Goal: Task Accomplishment & Management: Use online tool/utility

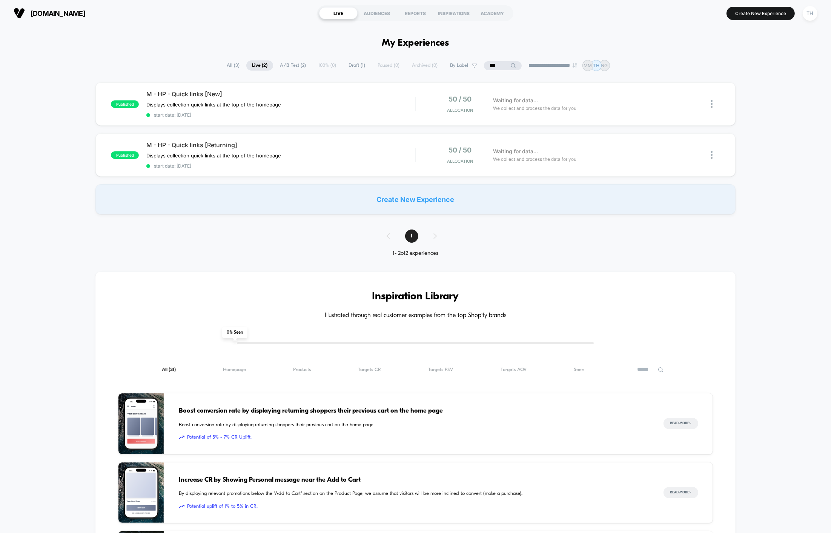
click at [496, 64] on input "***" at bounding box center [503, 65] width 38 height 9
type input "*"
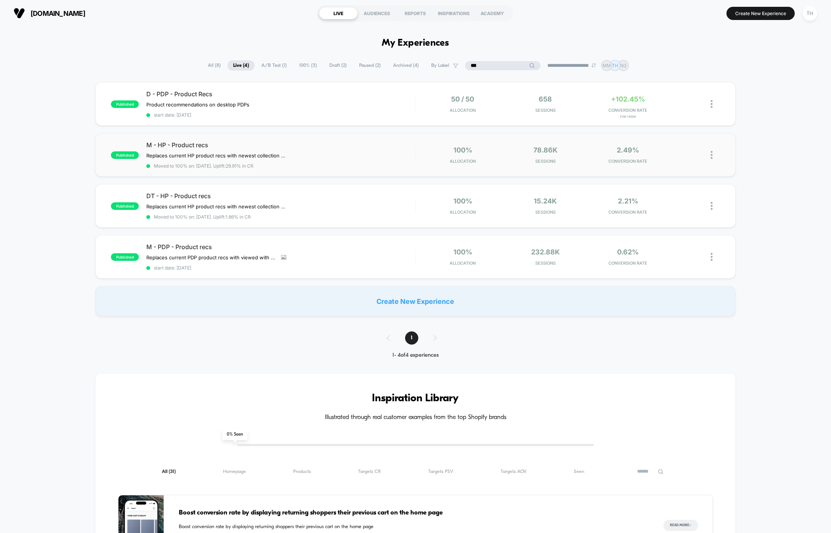
type input "***"
click at [477, 156] on div "100% Allocation" at bounding box center [462, 155] width 79 height 18
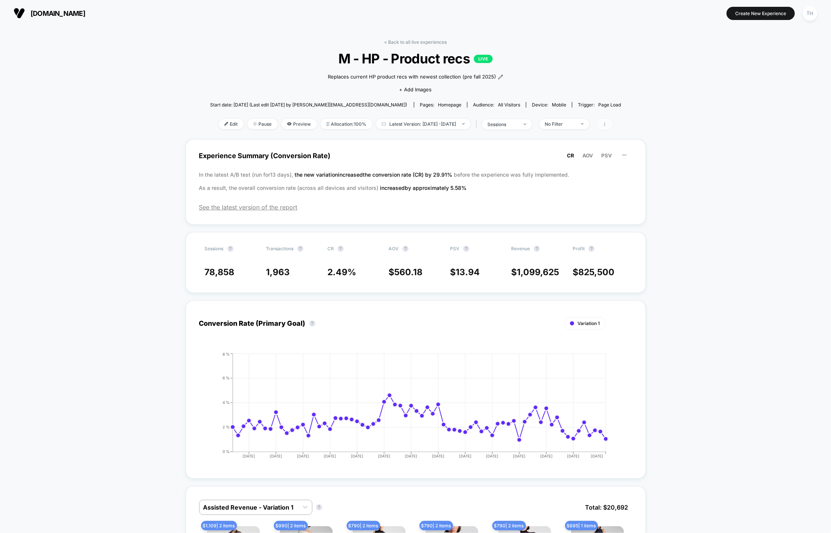
click at [605, 124] on icon at bounding box center [604, 124] width 1 height 4
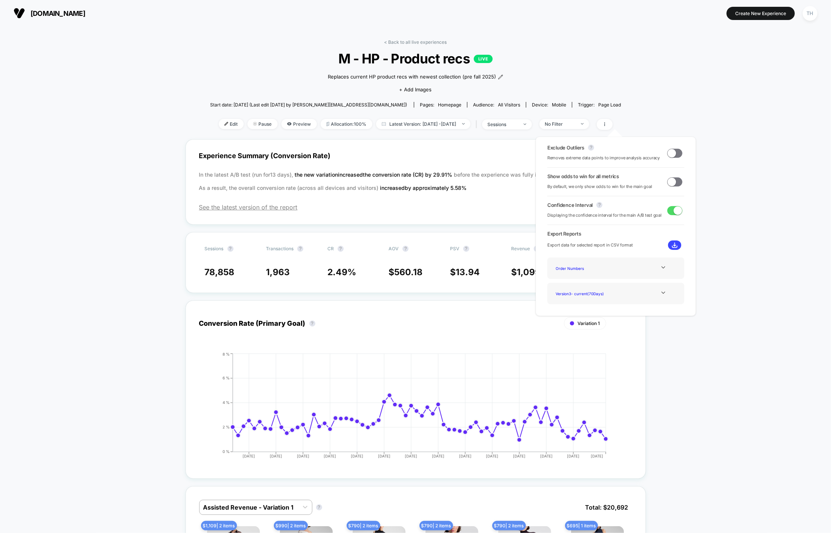
click at [620, 91] on div "< Back to all live experiences M - HP - Product recs LIVE Replaces current HP p…" at bounding box center [415, 89] width 411 height 100
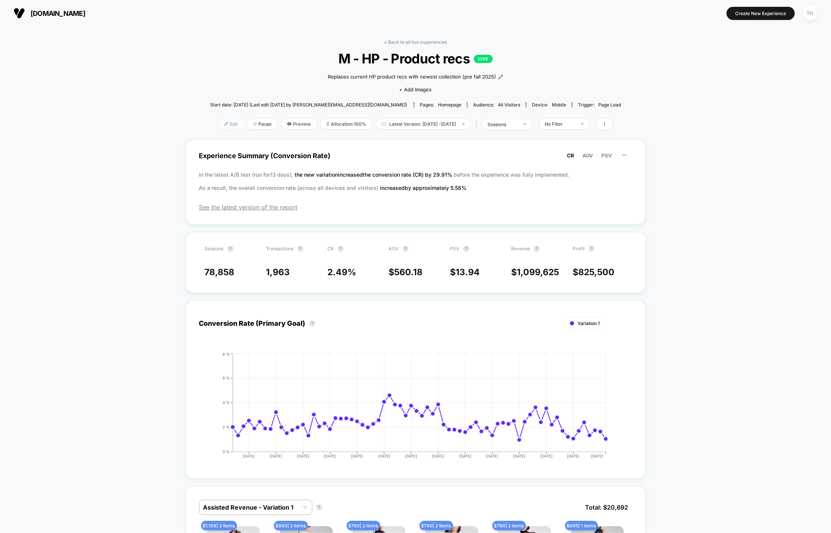
click at [223, 124] on span "Edit" at bounding box center [231, 124] width 25 height 10
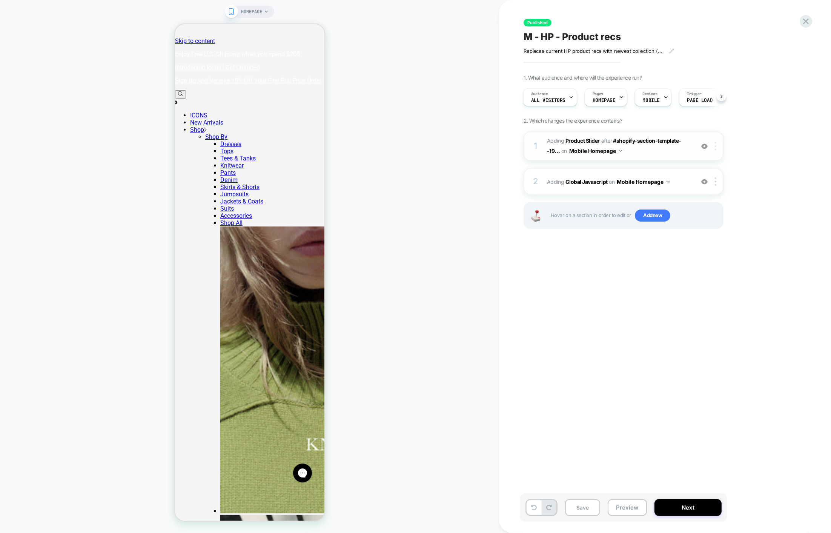
click at [719, 148] on div at bounding box center [717, 146] width 12 height 8
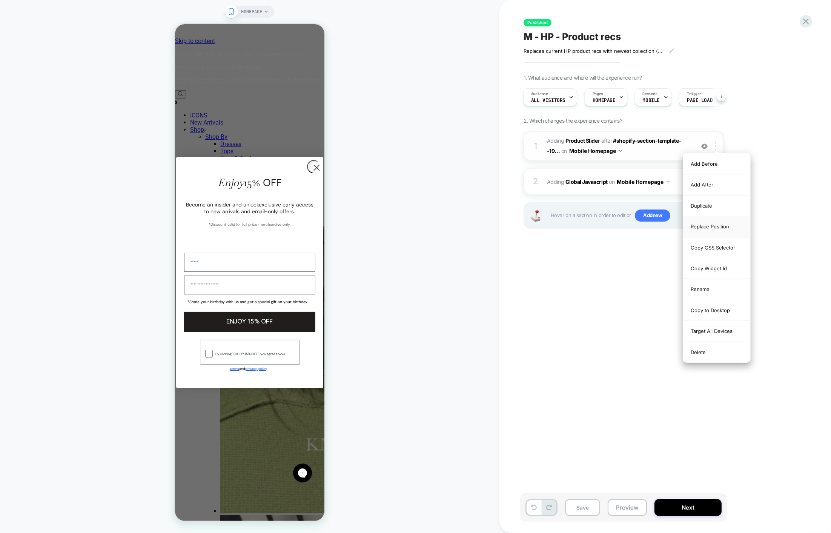
click at [709, 228] on div "Replace Position" at bounding box center [716, 226] width 67 height 21
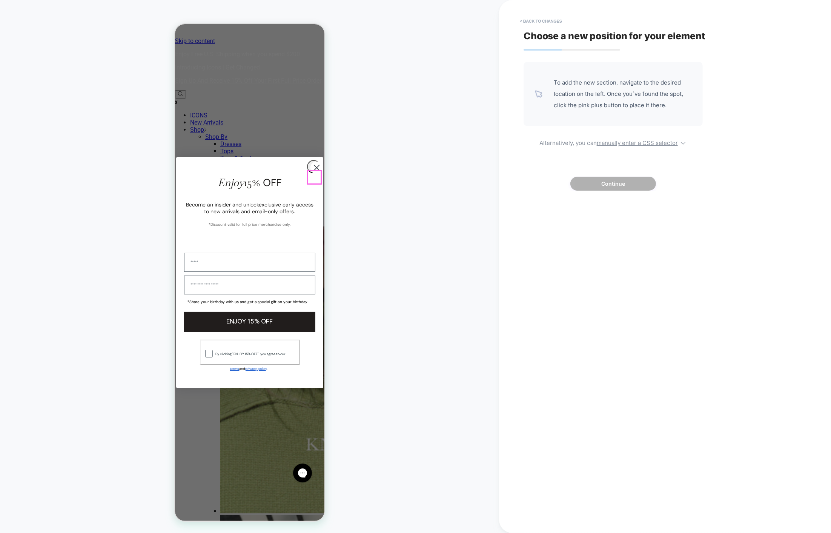
click at [316, 174] on circle "Close dialog" at bounding box center [316, 168] width 12 height 12
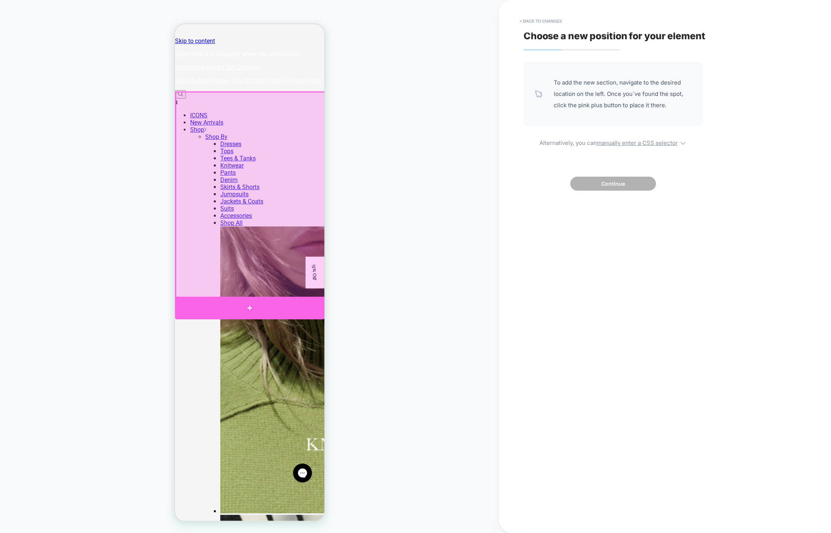
click at [261, 306] on div at bounding box center [250, 308] width 150 height 23
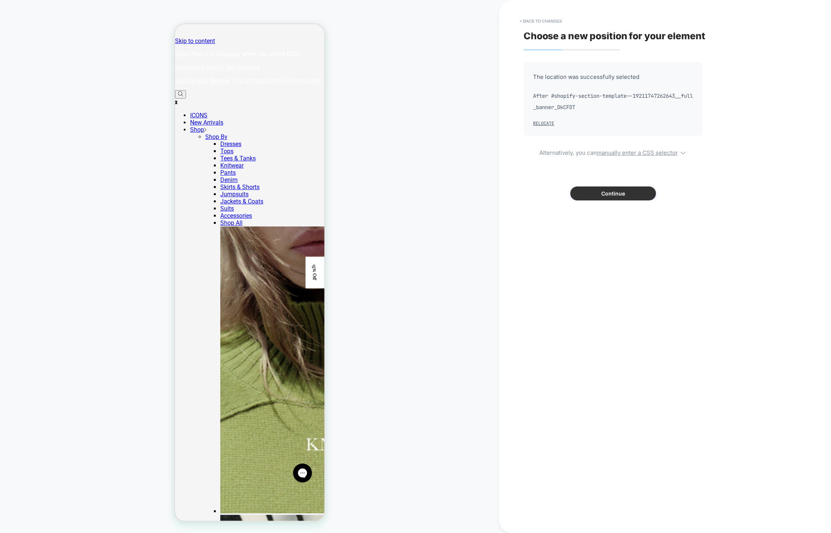
click at [595, 194] on button "Continue" at bounding box center [614, 193] width 86 height 14
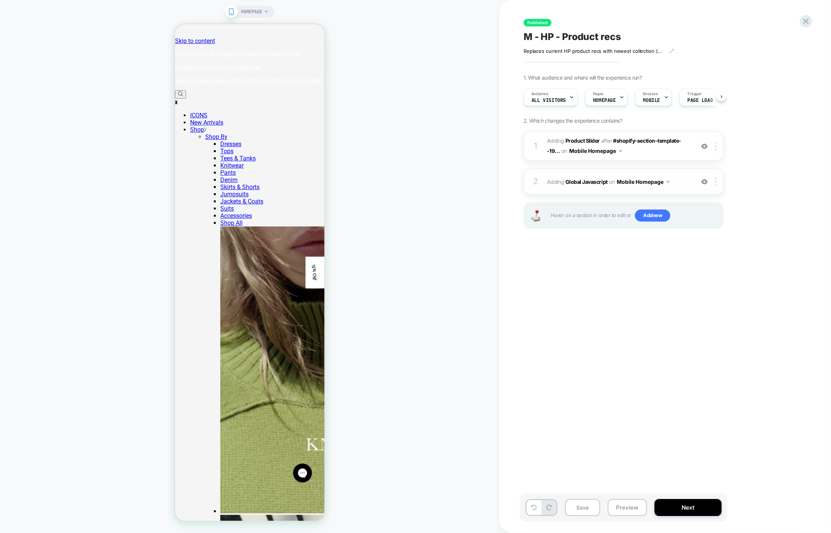
scroll to position [0, 0]
click at [587, 141] on b "Product Slider" at bounding box center [583, 140] width 34 height 6
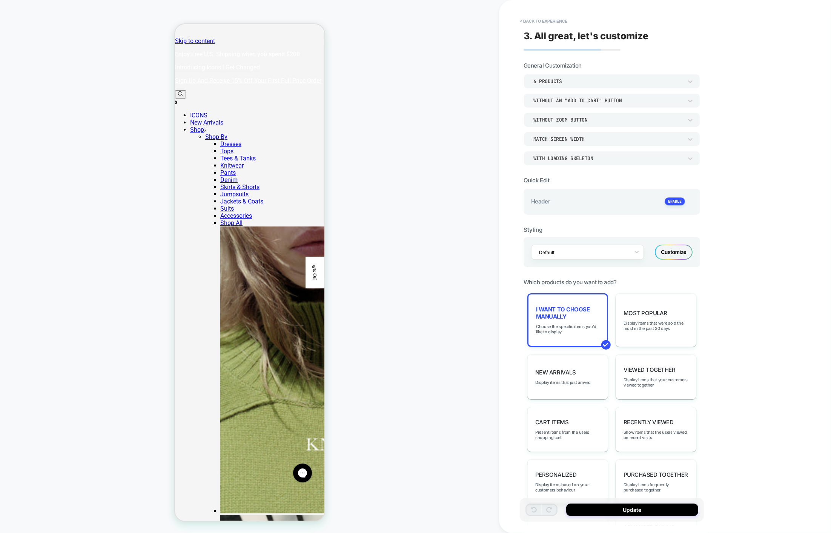
scroll to position [92, 0]
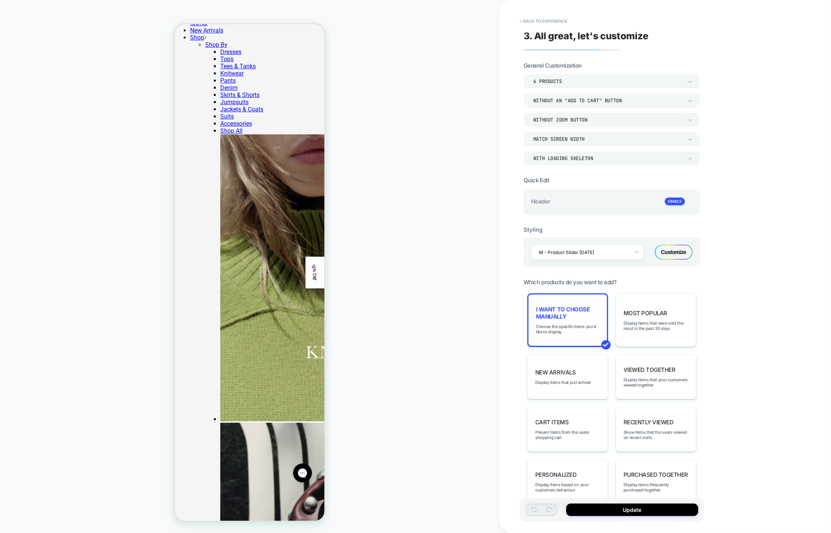
click at [586, 317] on div "I want to choose manually Choose the specific items you'd like to display" at bounding box center [568, 320] width 81 height 54
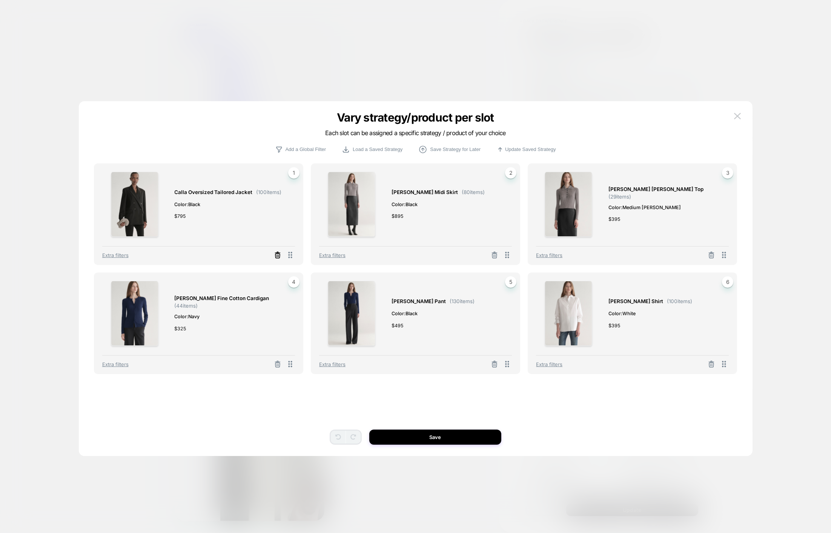
click at [278, 257] on line at bounding box center [278, 256] width 0 height 2
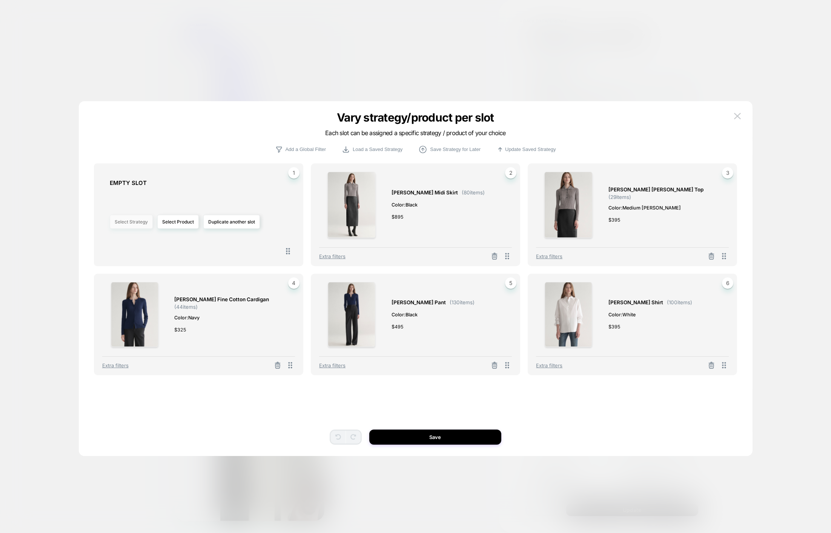
click at [147, 224] on button "Select Strategy" at bounding box center [131, 222] width 43 height 14
click at [179, 224] on button "Select Product" at bounding box center [178, 222] width 42 height 14
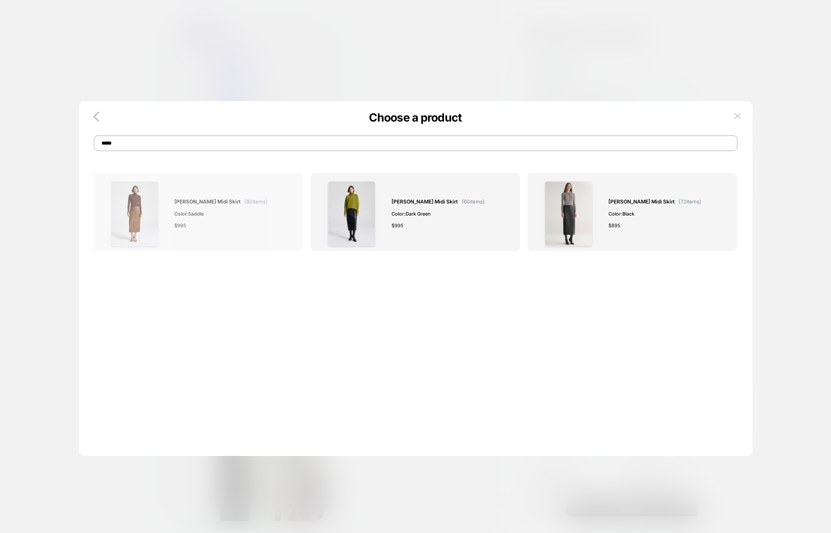
type input "*****"
click at [238, 229] on div "$ 995" at bounding box center [221, 226] width 93 height 8
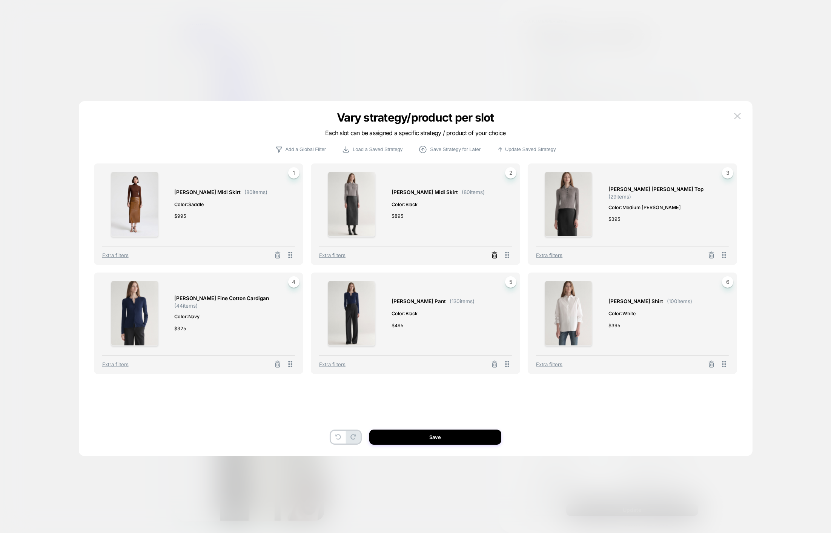
click at [494, 252] on icon at bounding box center [495, 255] width 8 height 8
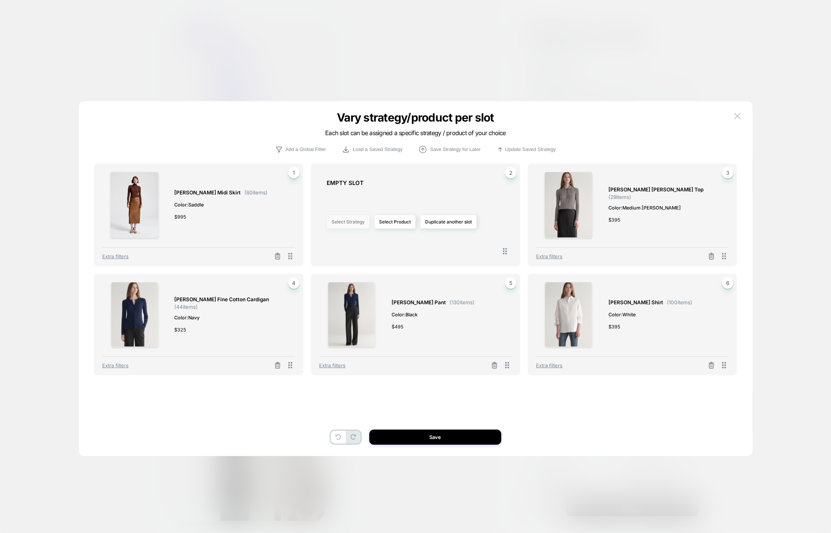
click at [351, 224] on button "Select Strategy" at bounding box center [348, 222] width 43 height 14
click at [383, 225] on button "Select Product" at bounding box center [395, 222] width 42 height 14
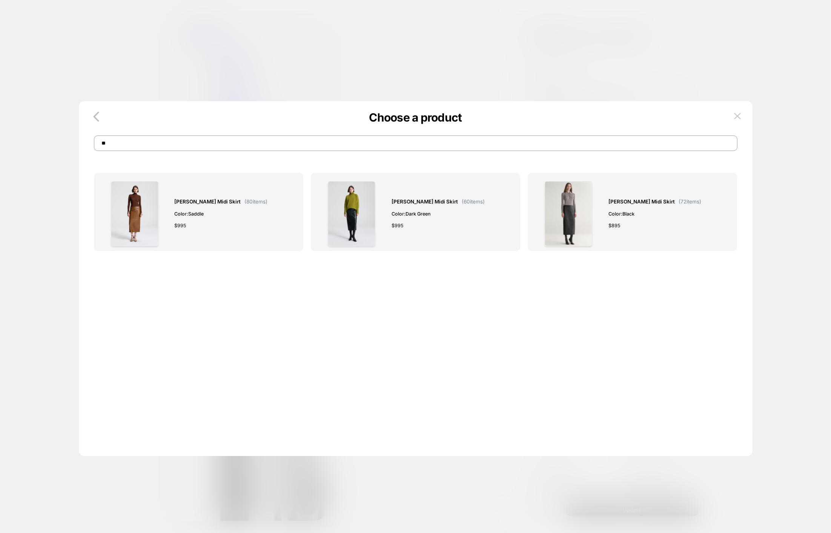
type input "*"
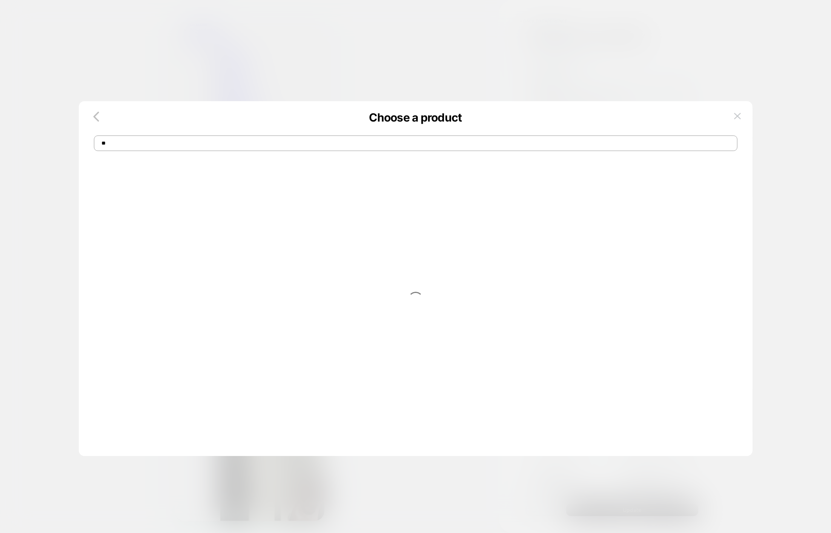
type input "*"
type input "******"
click at [234, 208] on div "[PERSON_NAME] Alpaca Cardigan ( 53 items) Color: Bronco $ 425" at bounding box center [230, 213] width 110 height 65
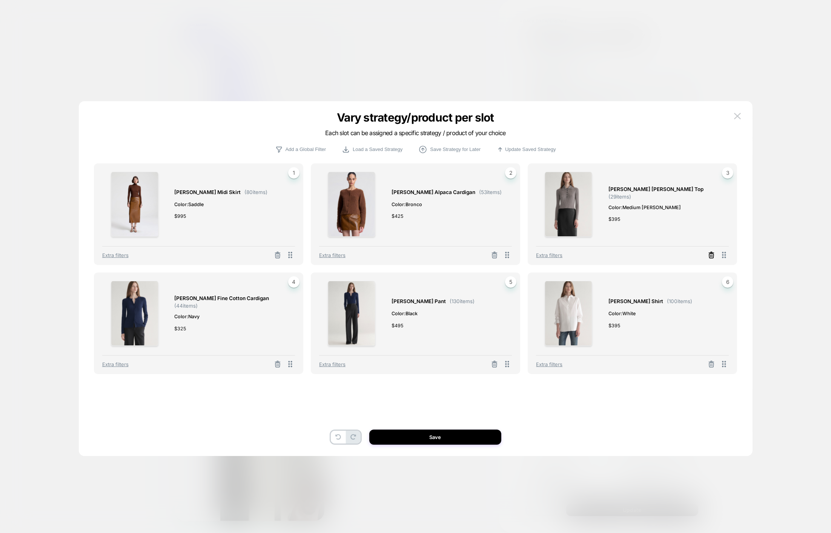
click at [711, 252] on icon at bounding box center [711, 252] width 1 height 1
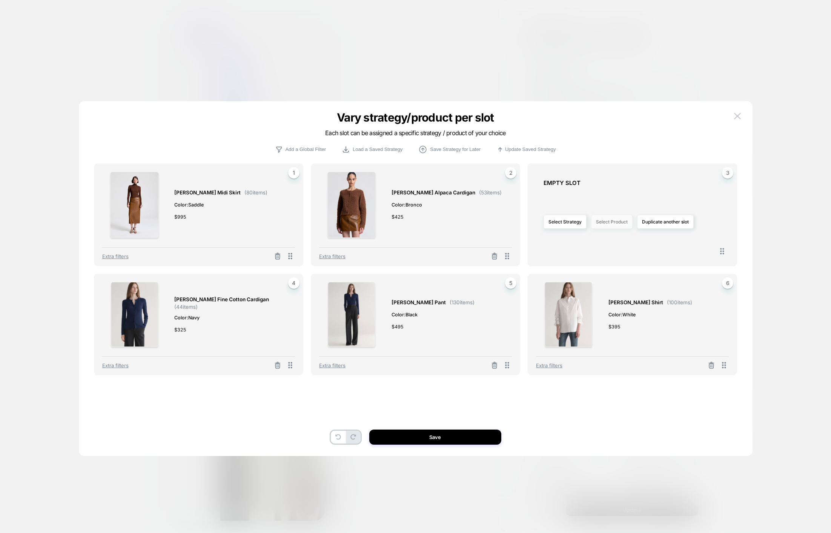
click at [601, 227] on button "Select Product" at bounding box center [612, 222] width 42 height 14
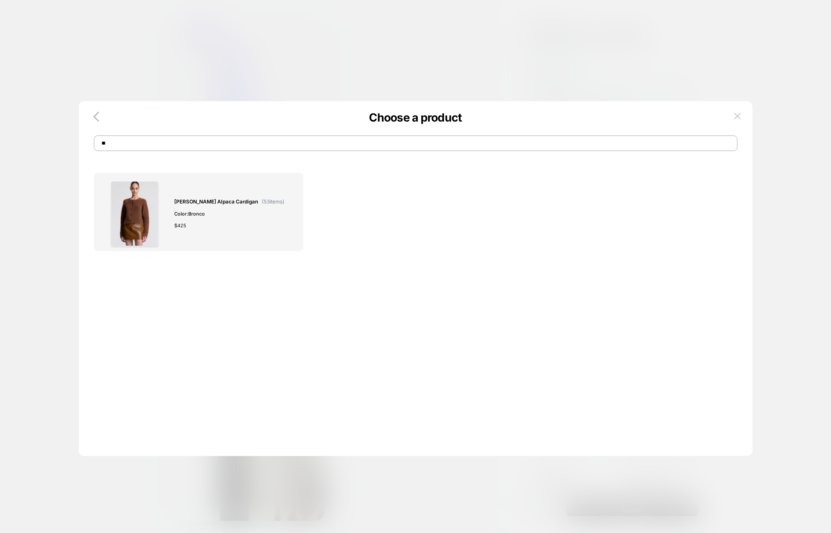
type input "*"
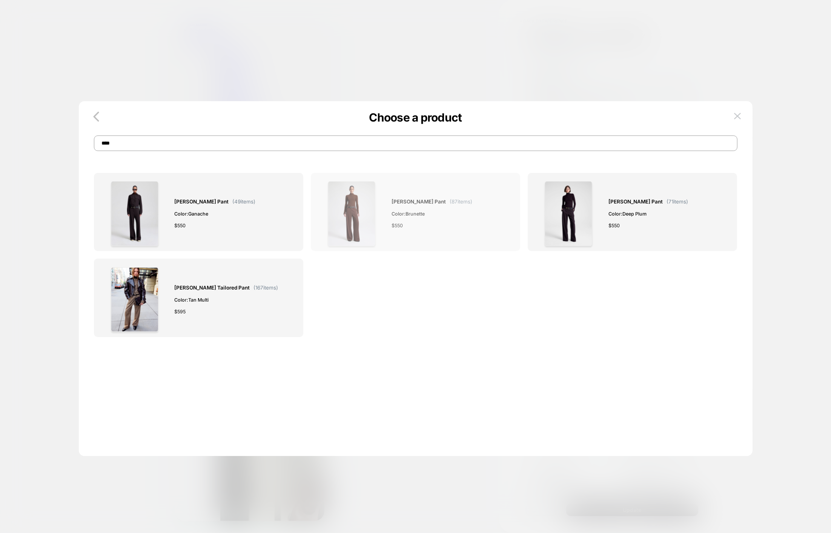
type input "****"
click at [445, 210] on span "Color: Brunette" at bounding box center [432, 214] width 81 height 8
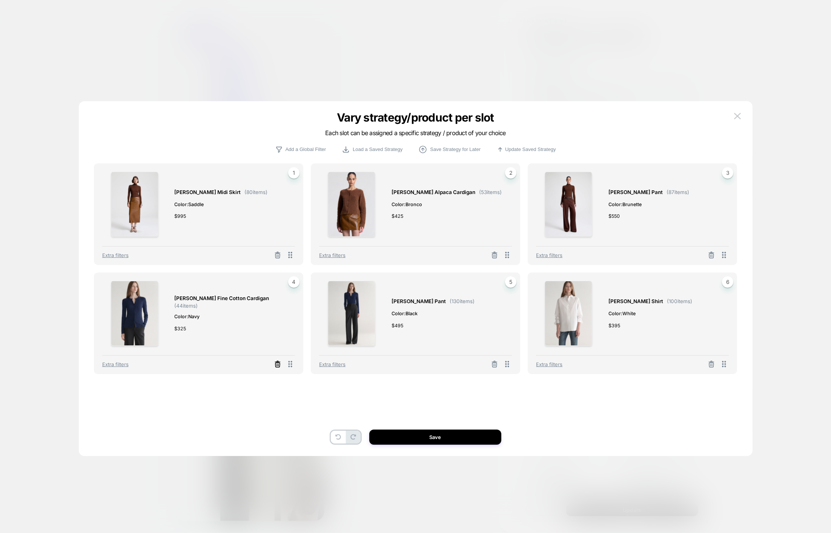
click at [280, 365] on icon at bounding box center [278, 364] width 8 height 8
click at [190, 333] on button "Select Product" at bounding box center [178, 331] width 42 height 14
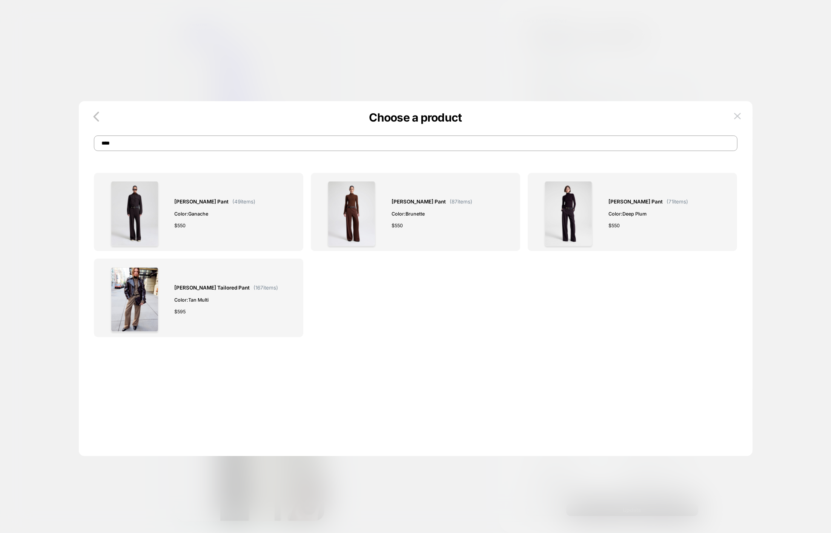
drag, startPoint x: 305, startPoint y: 144, endPoint x: 91, endPoint y: 144, distance: 214.4
click at [91, 144] on div "Choose a product ****" at bounding box center [416, 135] width 674 height 31
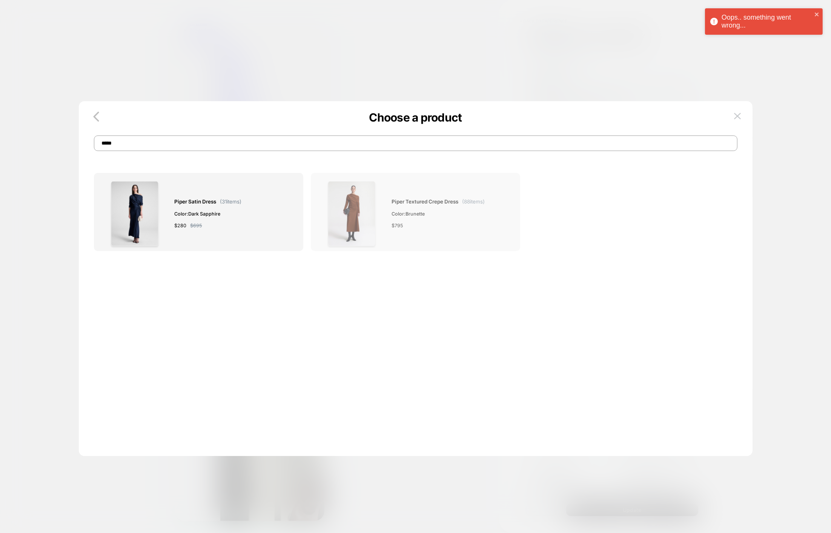
type input "*****"
click at [392, 207] on div "Piper Textured Crepe Dress ( 88 items) Color: Brunette $ 795" at bounding box center [438, 213] width 93 height 65
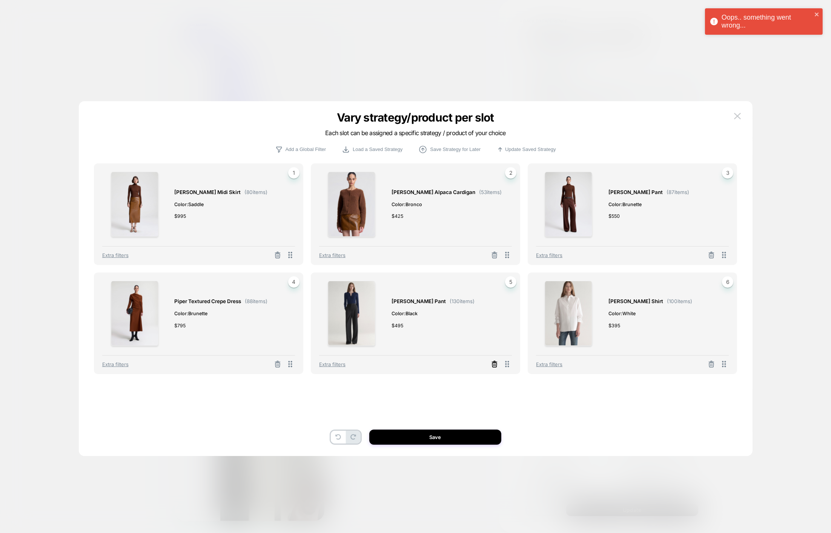
click at [497, 364] on icon at bounding box center [495, 364] width 8 height 8
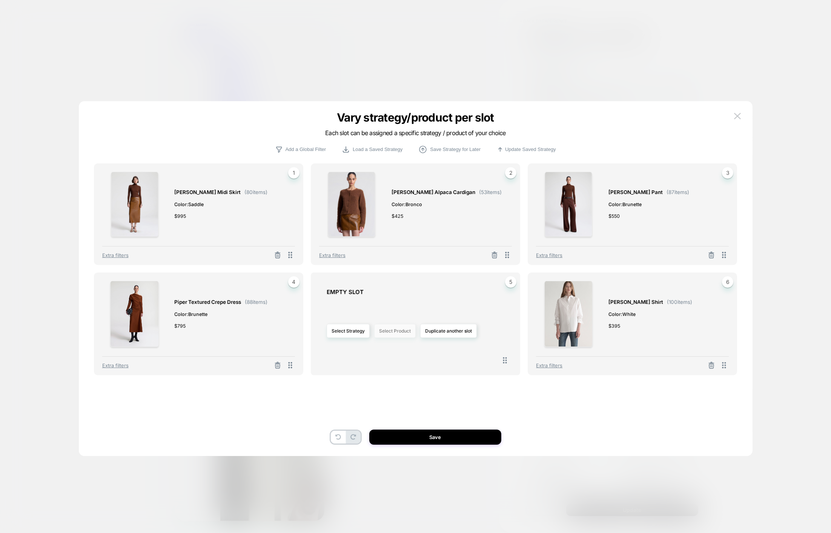
click at [397, 333] on button "Select Product" at bounding box center [395, 331] width 42 height 14
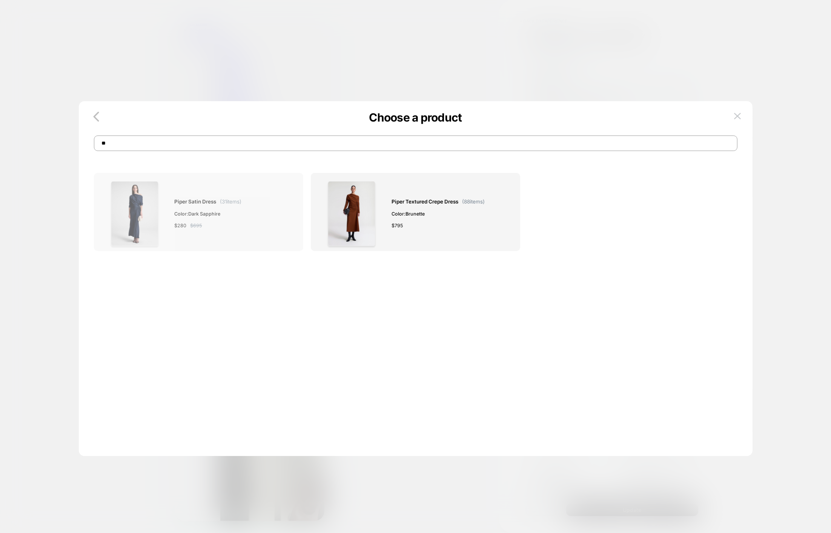
type input "*"
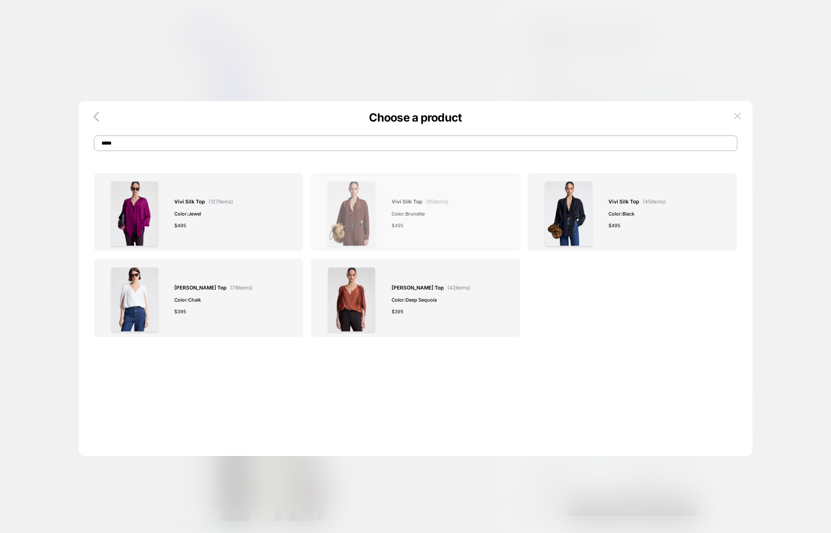
type input "****"
click at [413, 227] on div "$ 495" at bounding box center [420, 226] width 57 height 8
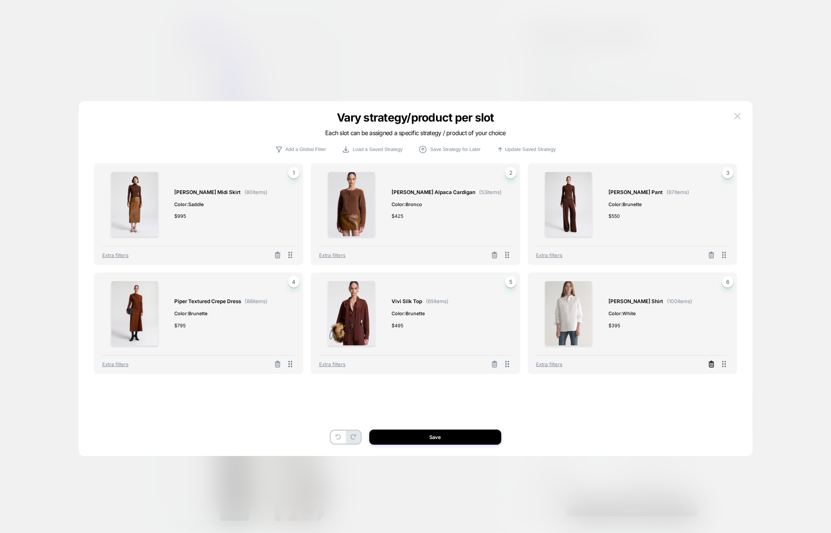
click at [715, 365] on icon at bounding box center [712, 364] width 8 height 8
click at [608, 328] on button "Select Product" at bounding box center [612, 331] width 42 height 14
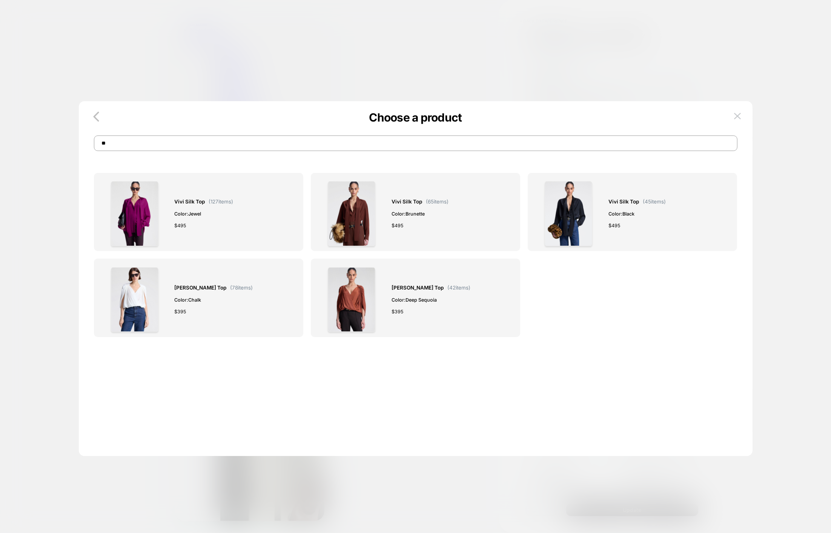
type input "*"
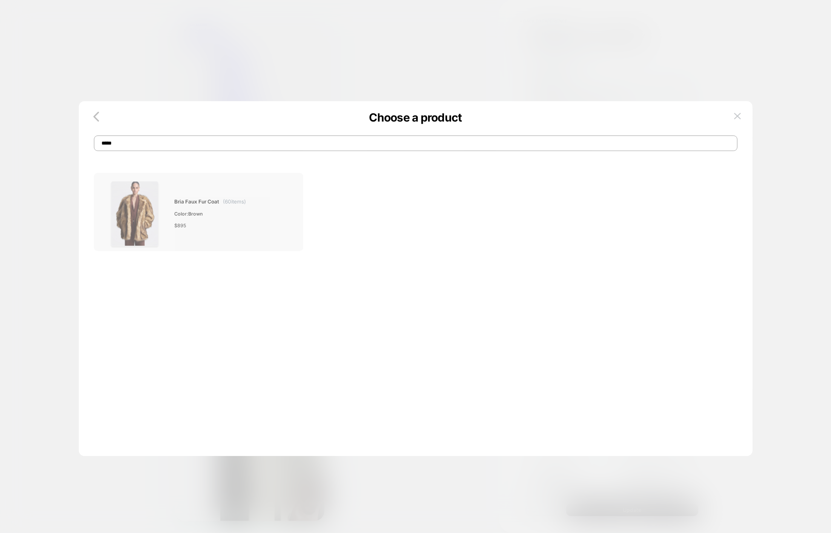
type input "****"
click at [274, 191] on div "Bria Faux Fur Coat ( 60 items) Color: Brown $ 895" at bounding box center [198, 213] width 193 height 65
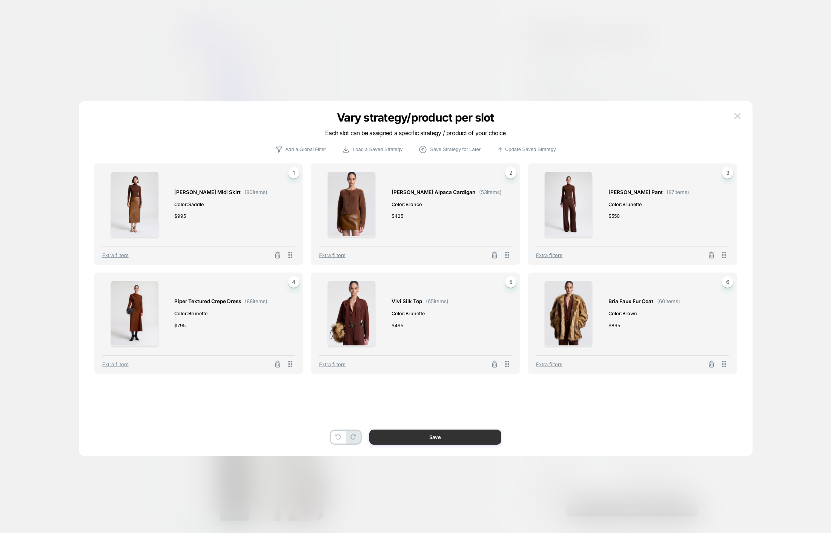
click at [439, 439] on button "Save" at bounding box center [435, 436] width 132 height 15
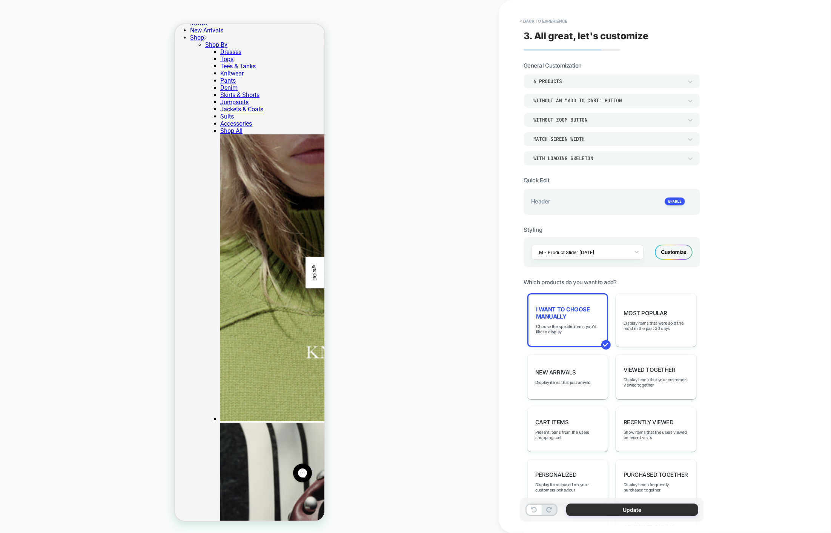
click at [612, 508] on button "Update" at bounding box center [632, 509] width 132 height 12
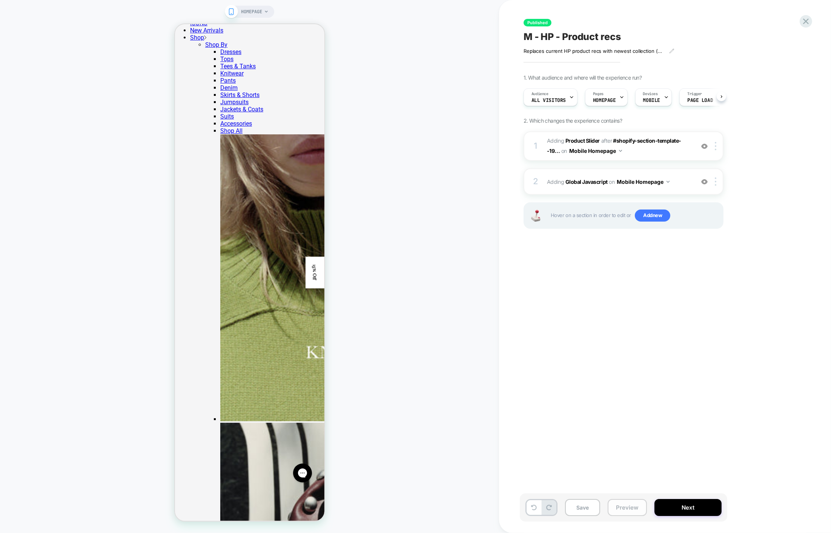
scroll to position [0, 0]
click at [671, 508] on button "Next" at bounding box center [688, 507] width 67 height 17
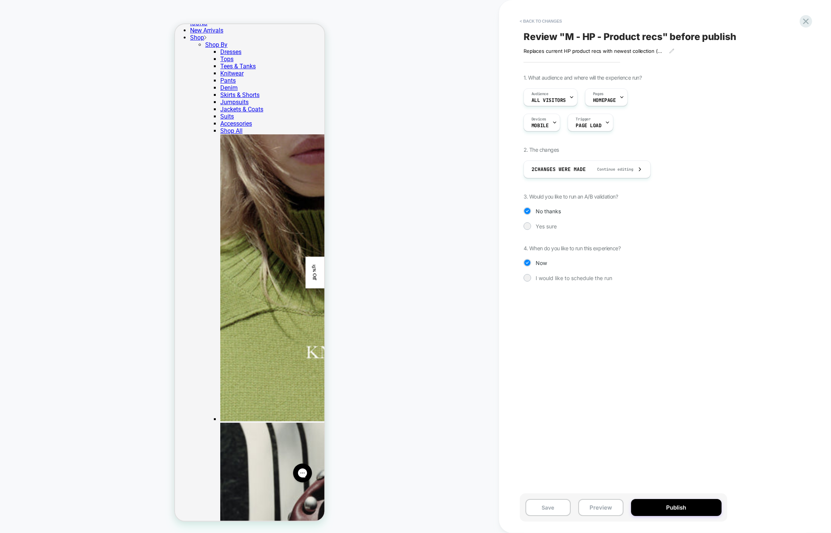
click at [671, 508] on button "Publish" at bounding box center [676, 507] width 91 height 17
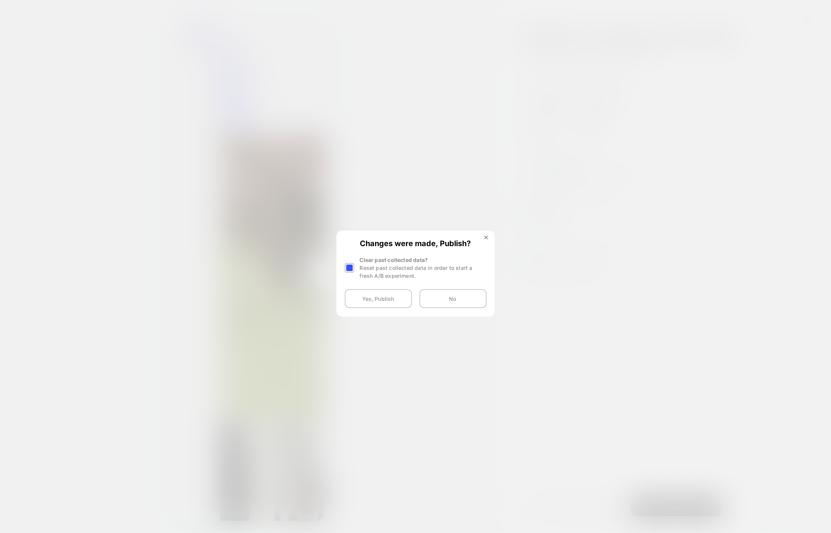
click at [351, 268] on div at bounding box center [349, 267] width 9 height 9
click at [368, 301] on button "Yes, Publish" at bounding box center [378, 298] width 67 height 19
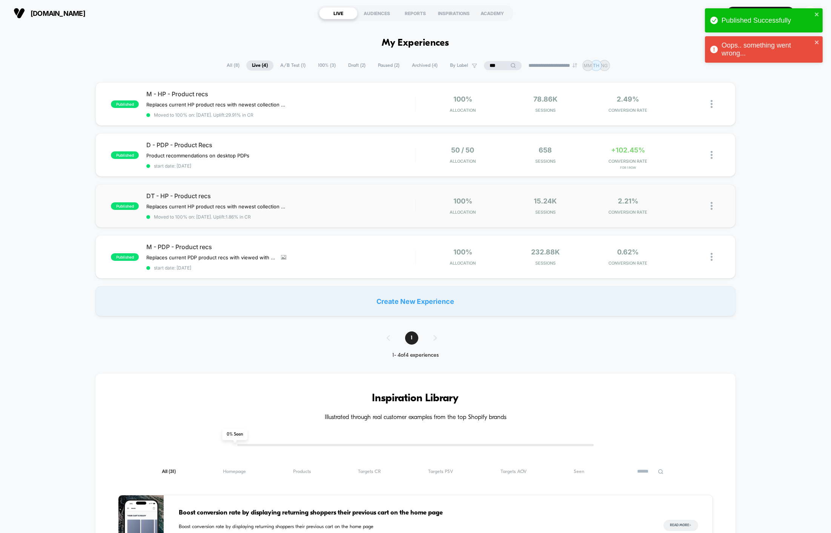
click at [713, 205] on img at bounding box center [712, 206] width 2 height 8
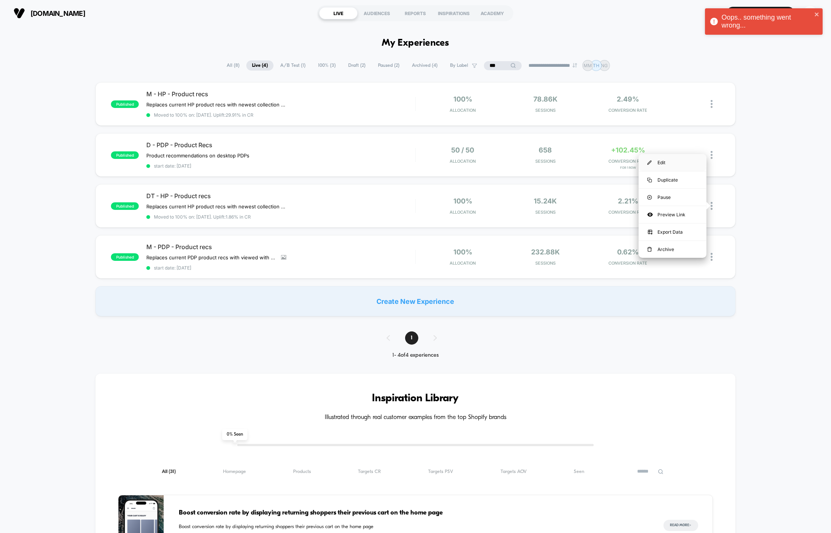
click at [690, 163] on div "Edit" at bounding box center [673, 162] width 68 height 17
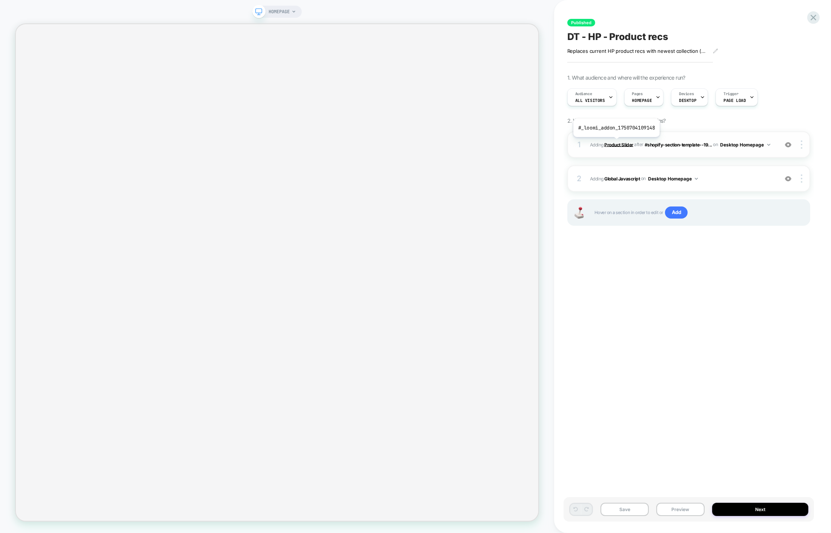
click at [616, 143] on b "Product Slider" at bounding box center [619, 145] width 29 height 6
click at [802, 146] on img at bounding box center [802, 144] width 2 height 8
click at [705, 163] on div "1 #_loomi_addon_1750704109148 Adding Product Slider AFTER #shopify-section-temp…" at bounding box center [689, 187] width 243 height 113
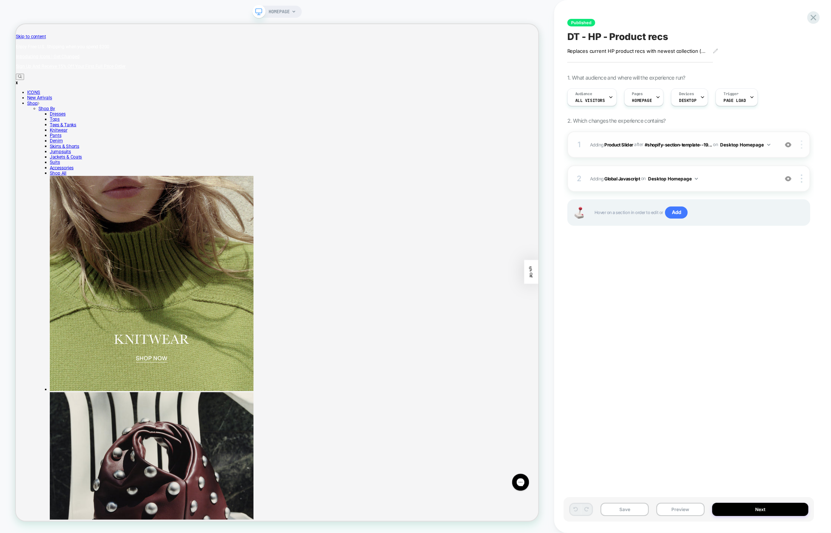
click at [800, 147] on div at bounding box center [803, 144] width 14 height 8
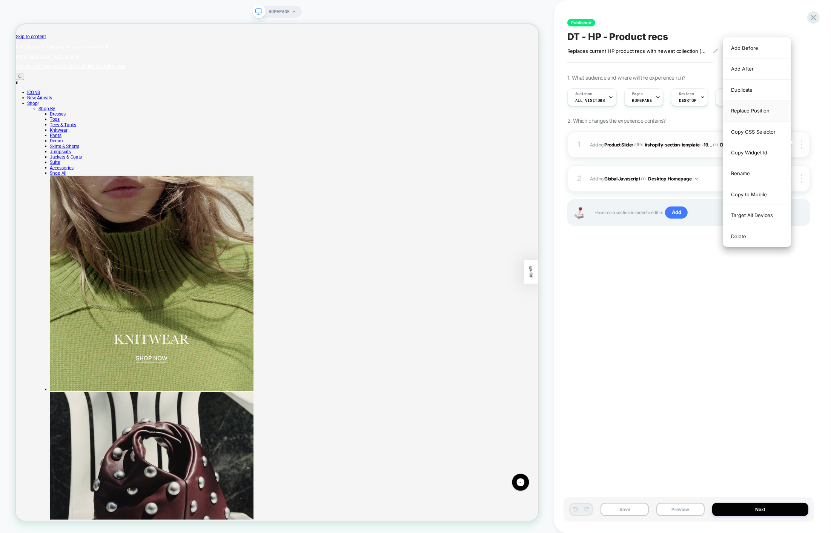
click at [763, 114] on div "Replace Position" at bounding box center [757, 110] width 67 height 21
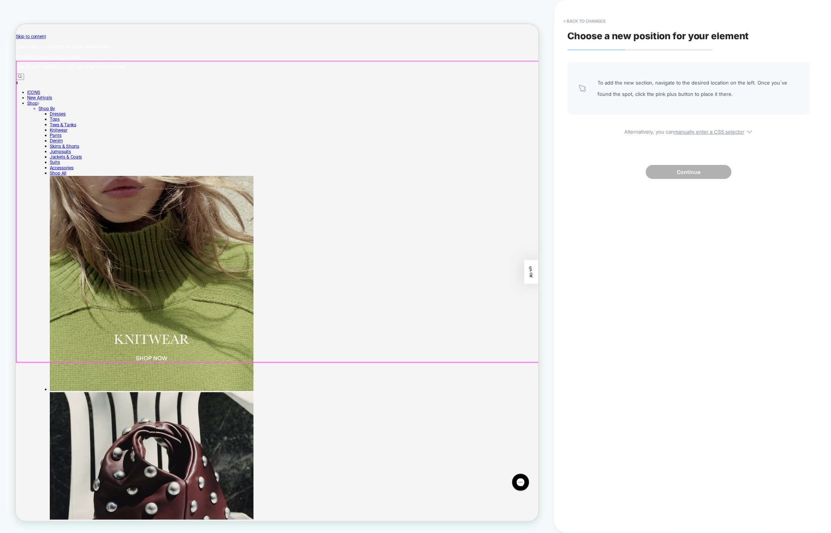
click at [520, 470] on div at bounding box center [365, 274] width 697 height 401
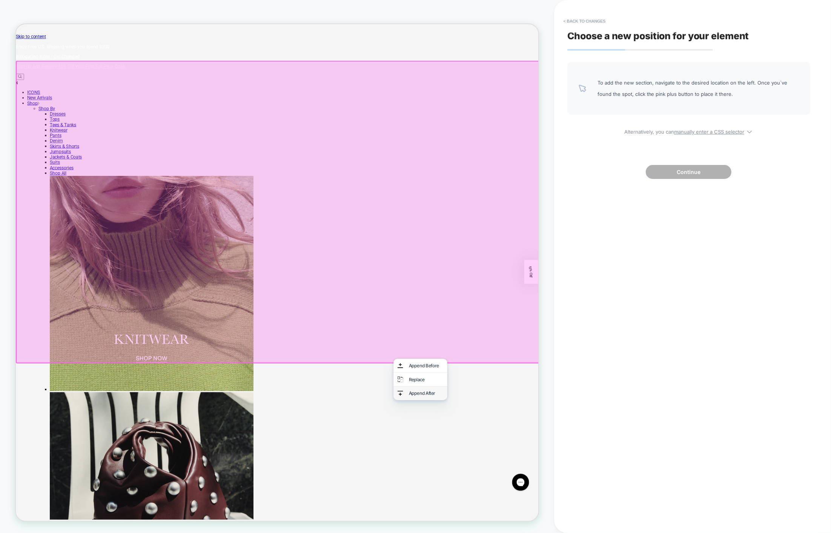
click at [549, 513] on div "Append After" at bounding box center [563, 517] width 46 height 8
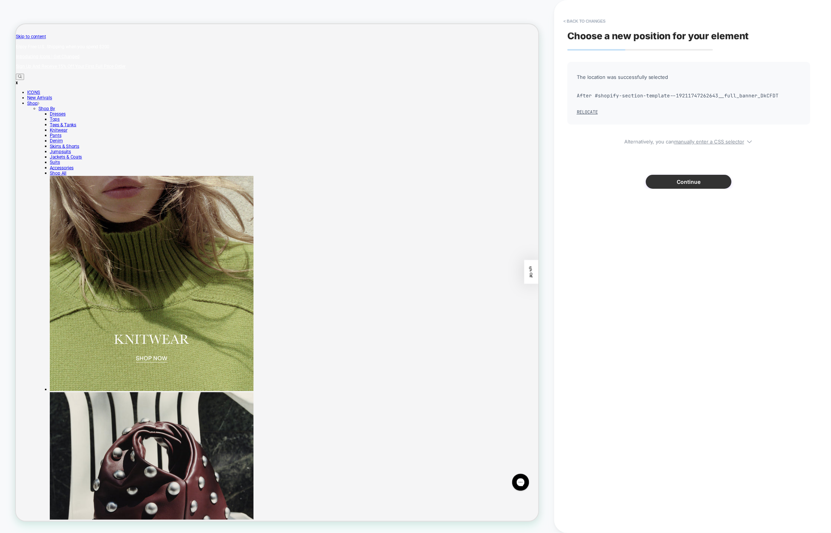
click at [672, 179] on button "Continue" at bounding box center [689, 182] width 86 height 14
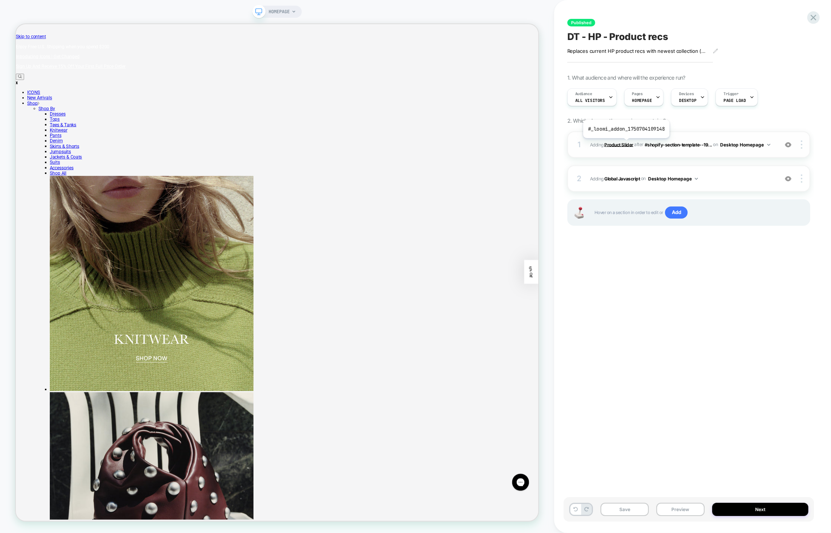
click at [626, 144] on b "Product Slider" at bounding box center [619, 145] width 29 height 6
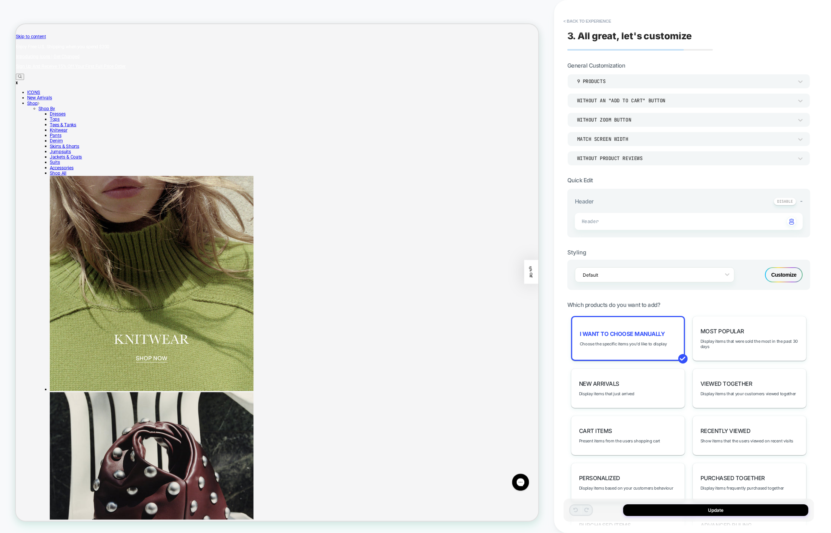
scroll to position [231, 0]
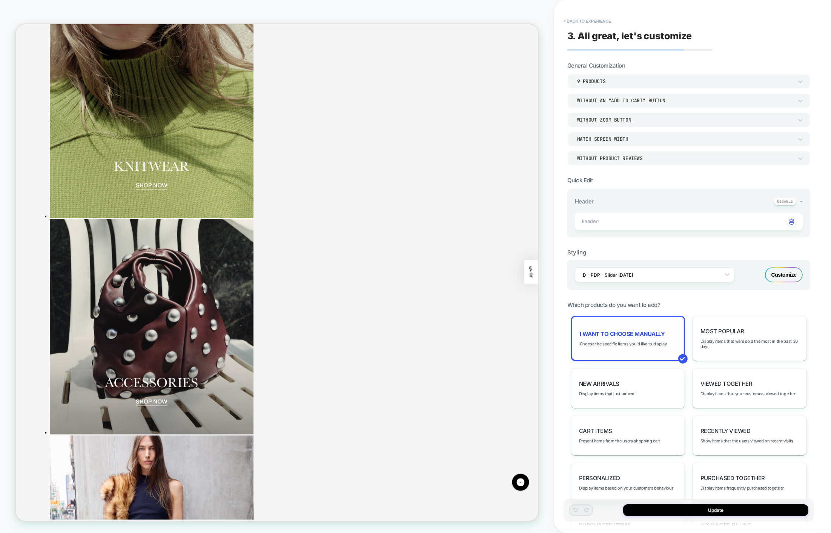
click at [631, 331] on span "I want to choose manually" at bounding box center [622, 333] width 85 height 7
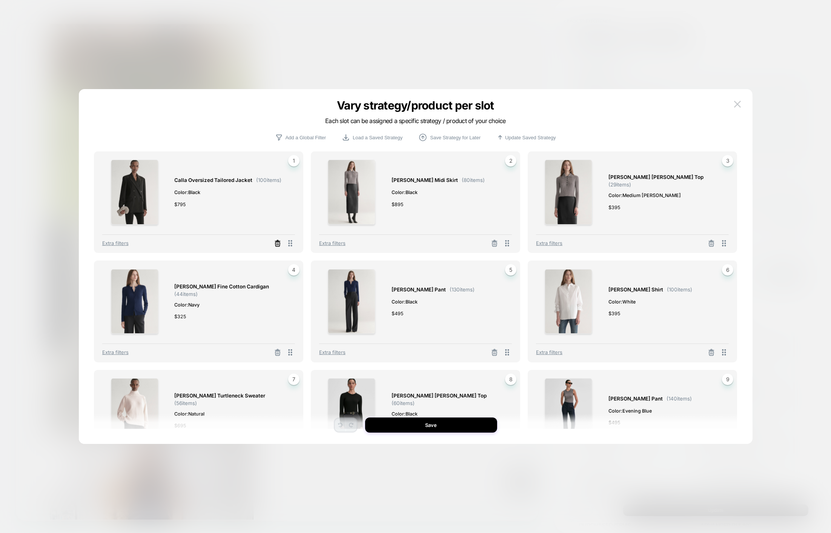
click at [278, 244] on icon at bounding box center [278, 244] width 8 height 8
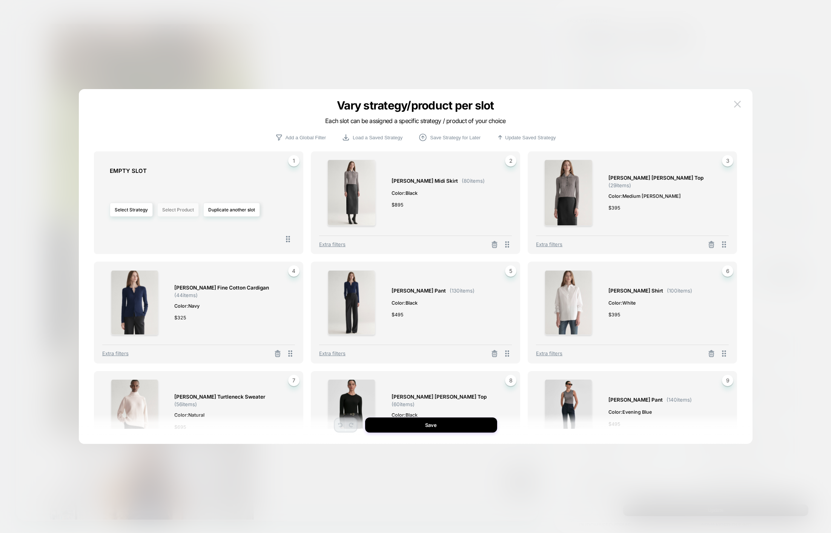
click at [165, 209] on button "Select Product" at bounding box center [178, 210] width 42 height 14
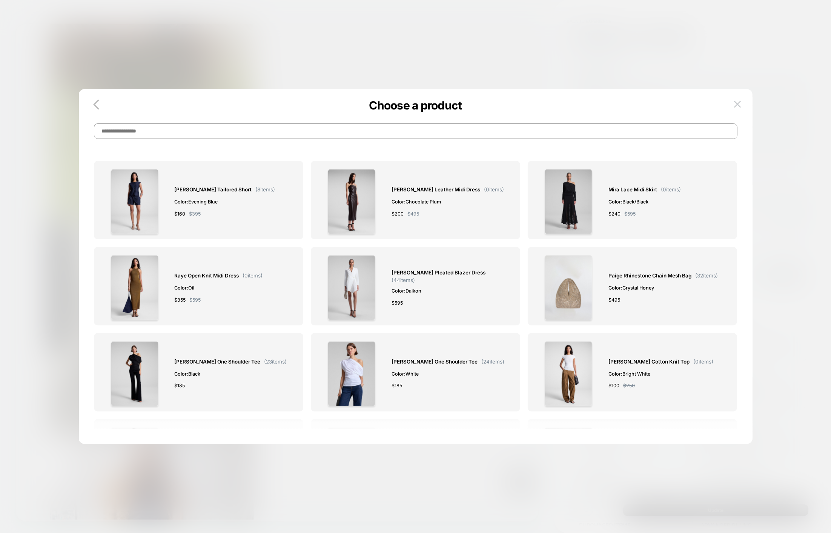
type input "*"
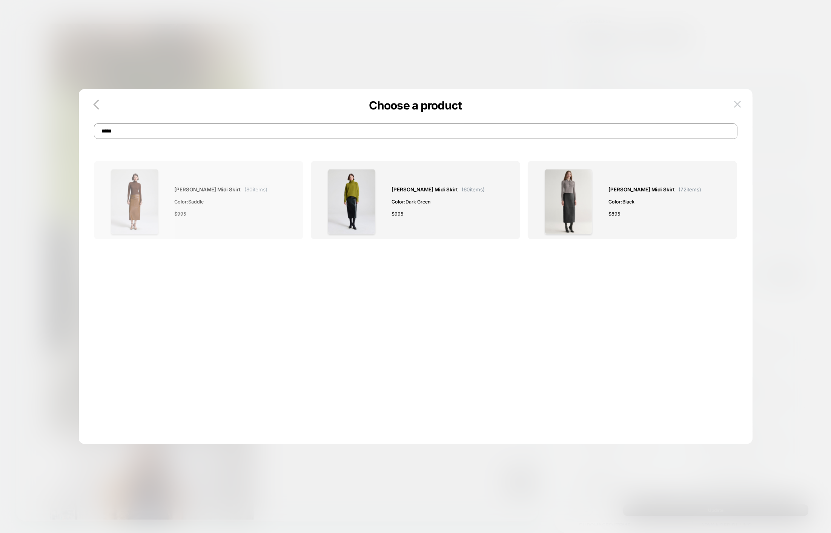
type input "*****"
click at [248, 222] on div "Marta Leather Midi Skirt ( 80 items) Color: Saddle $ 995" at bounding box center [221, 201] width 93 height 65
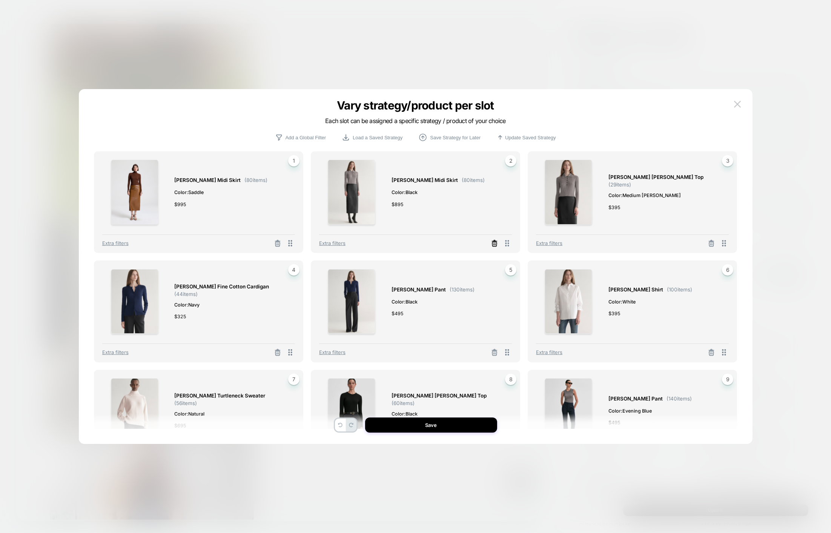
click at [494, 242] on icon at bounding box center [495, 244] width 5 height 4
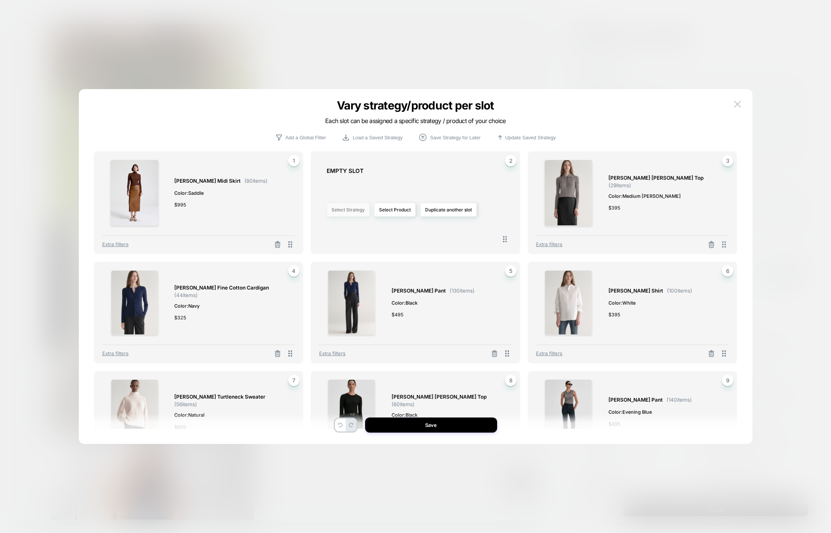
click at [351, 212] on button "Select Strategy" at bounding box center [348, 210] width 43 height 14
click at [386, 212] on button "Select Product" at bounding box center [395, 210] width 42 height 14
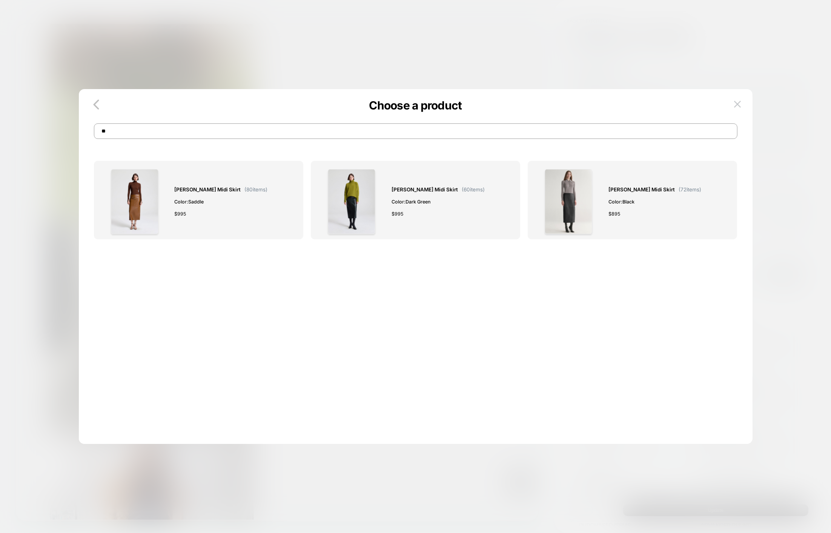
type input "*"
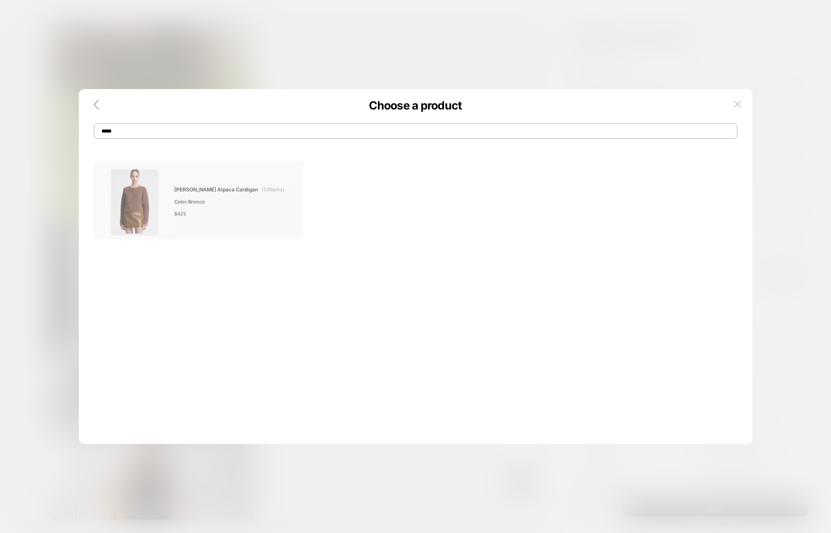
type input "*****"
click at [261, 185] on span "Lainie Brushed Alpaca Cardigan ( 53 items)" at bounding box center [230, 189] width 110 height 9
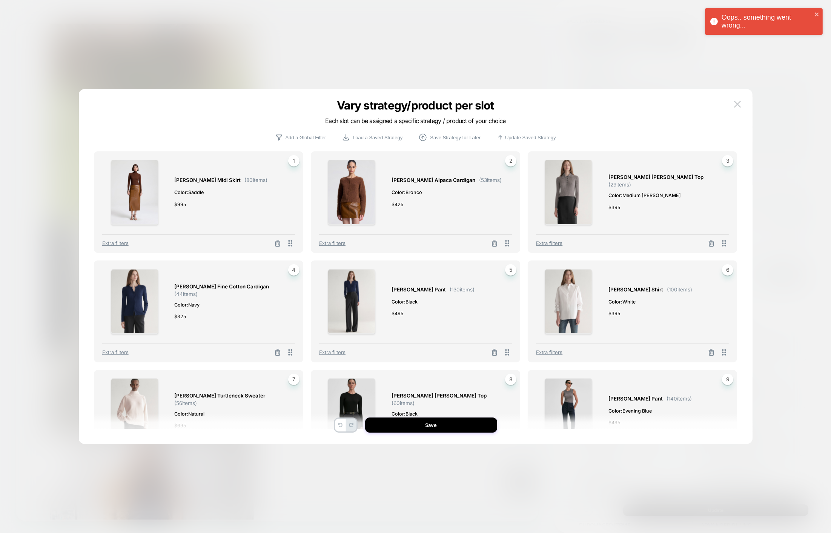
click at [707, 242] on button at bounding box center [712, 243] width 12 height 9
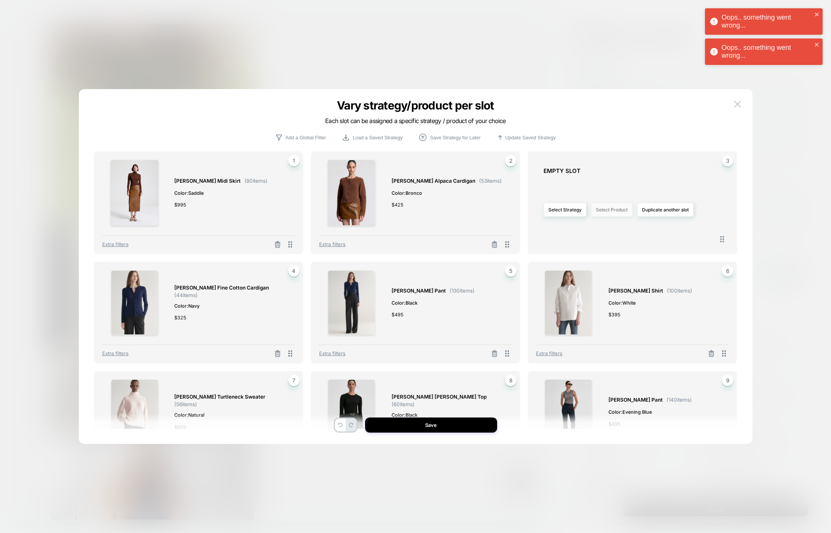
click at [623, 212] on button "Select Product" at bounding box center [612, 210] width 42 height 14
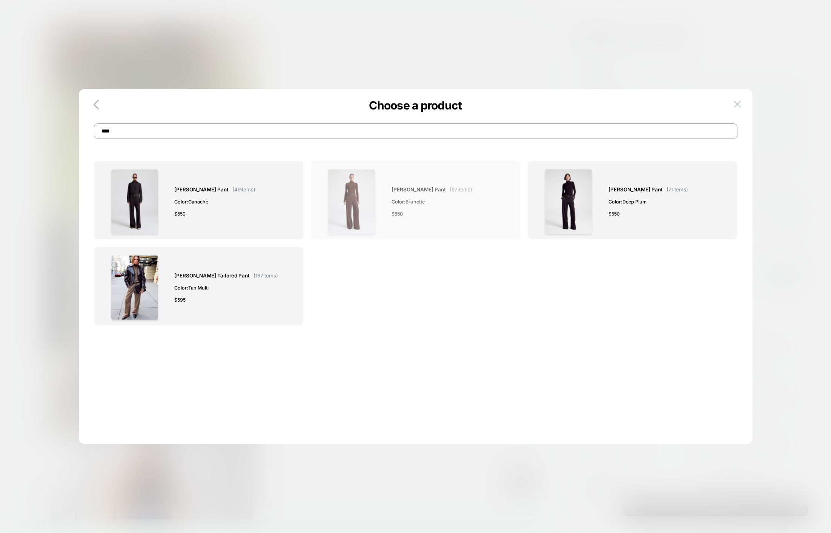
type input "****"
click at [418, 204] on span "Color: Brunette" at bounding box center [432, 202] width 81 height 8
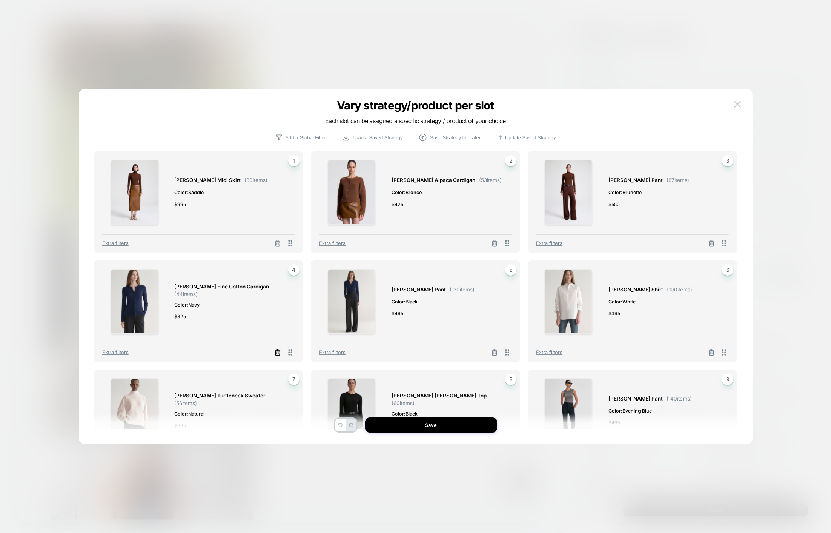
click at [276, 355] on icon at bounding box center [278, 353] width 5 height 4
click at [172, 325] on button "Select Product" at bounding box center [178, 319] width 42 height 14
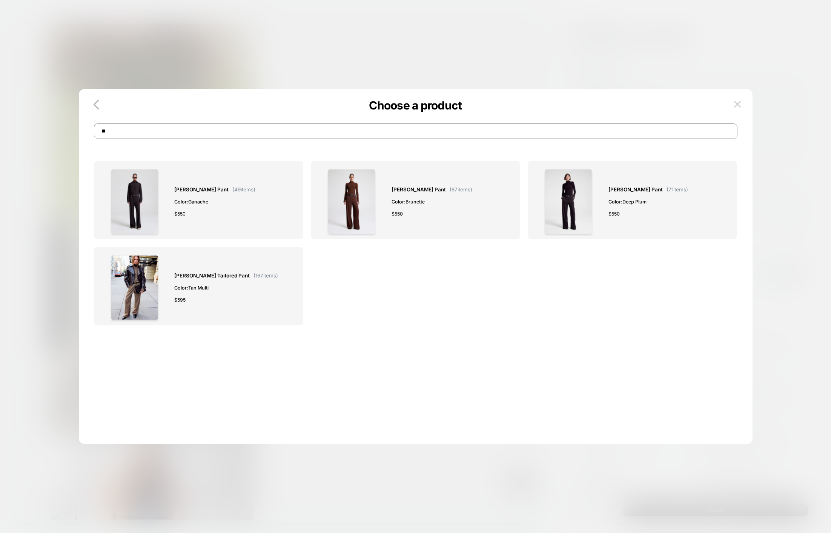
type input "*"
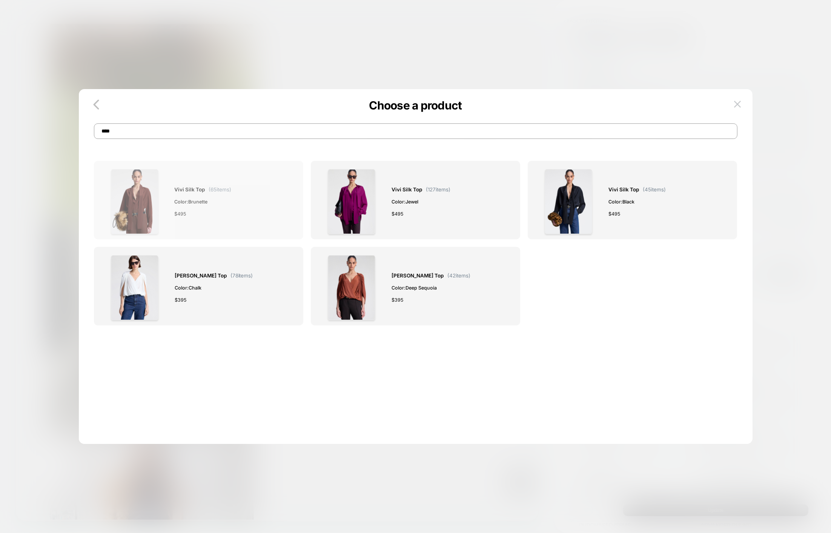
type input "****"
click at [243, 205] on div "Vivi Silk Top ( 65 items) Color: Brunette $ 495" at bounding box center [198, 201] width 193 height 65
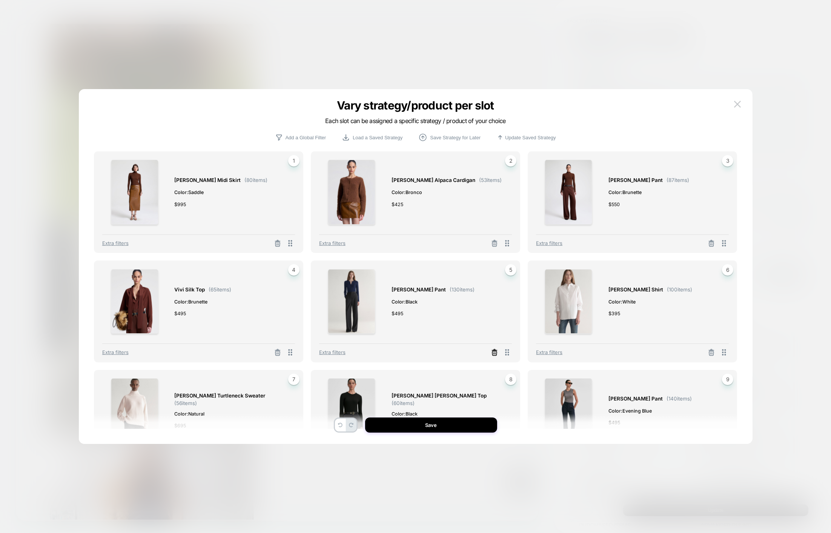
click at [494, 356] on icon at bounding box center [495, 353] width 8 height 8
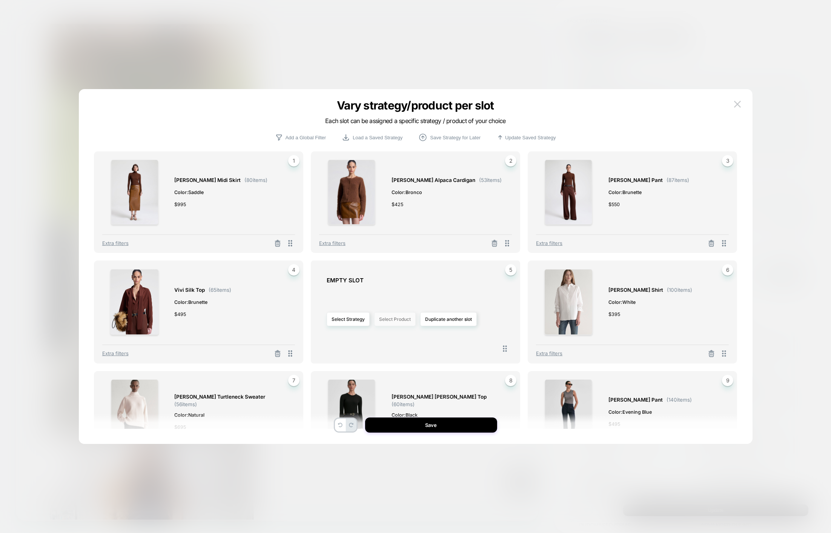
click at [395, 319] on button "Select Product" at bounding box center [395, 319] width 42 height 14
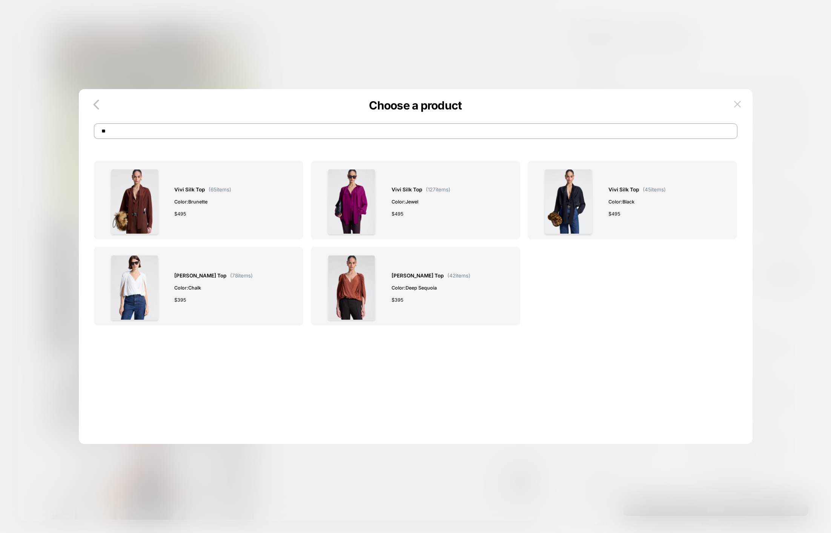
type input "*"
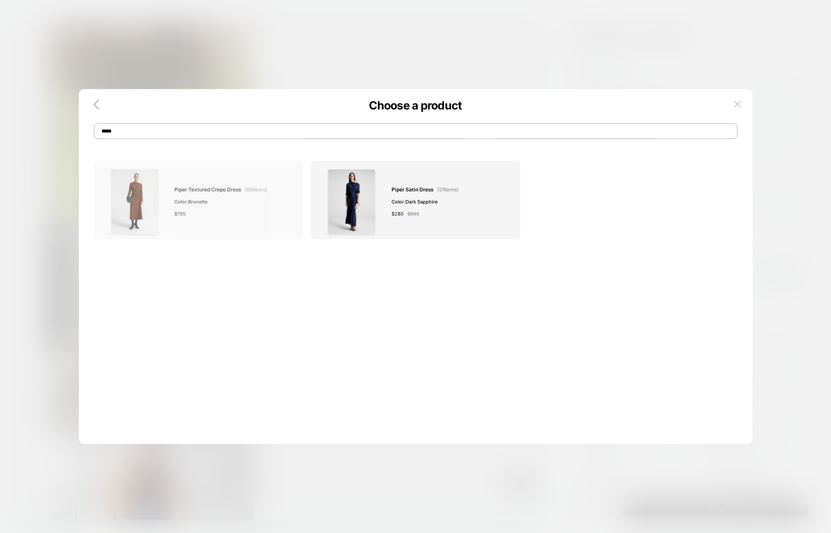
type input "*****"
click at [272, 223] on div "Piper Textured Crepe Dress ( 88 items) Color: Brunette $ 795" at bounding box center [198, 201] width 193 height 65
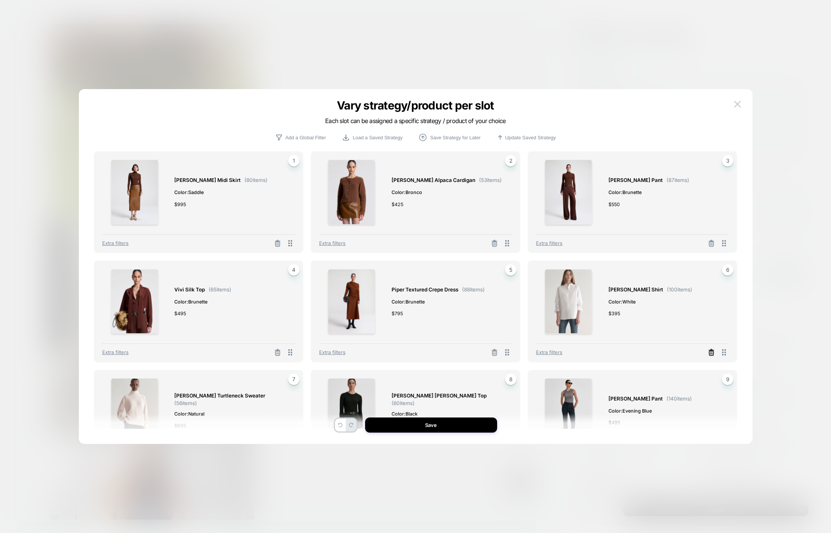
click at [710, 353] on icon at bounding box center [712, 353] width 8 height 8
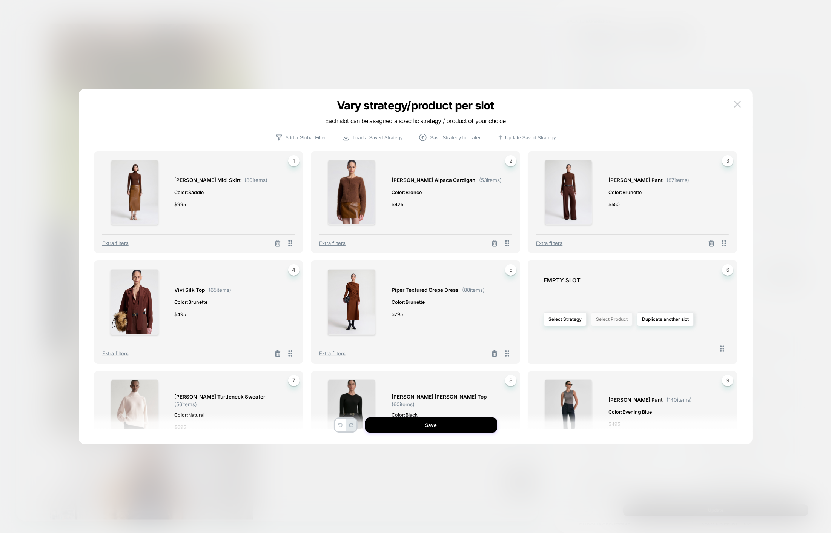
click at [619, 320] on button "Select Product" at bounding box center [612, 319] width 42 height 14
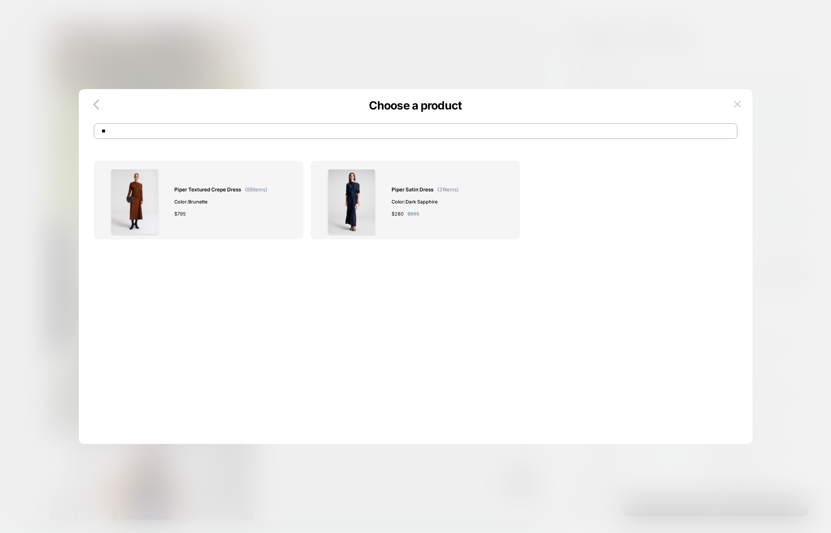
type input "*"
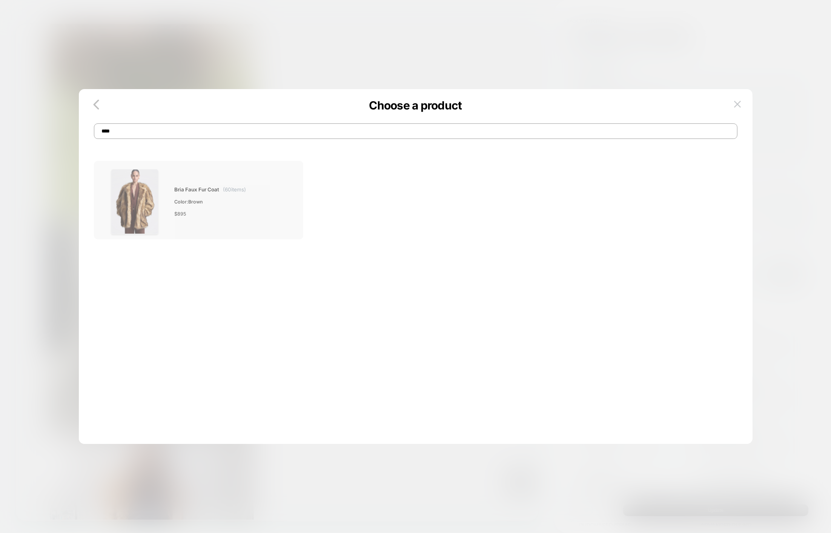
type input "****"
click at [226, 216] on div "$ 895" at bounding box center [211, 214] width 72 height 8
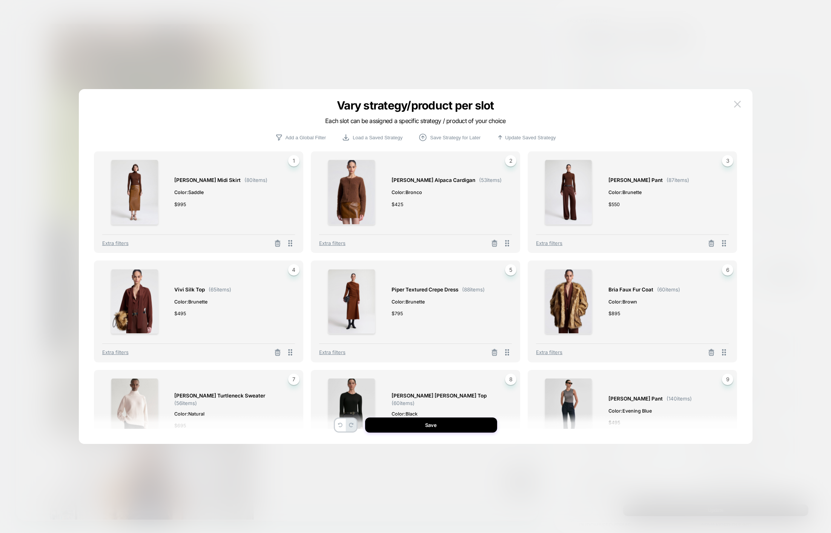
click at [233, 399] on span "Archie Cashmere Turtleneck Sweater" at bounding box center [220, 395] width 91 height 9
drag, startPoint x: 290, startPoint y: 383, endPoint x: 272, endPoint y: 376, distance: 19.4
click at [277, 376] on div "Archie Cashmere Turtleneck Sweater ( 56 items) Color: Natural $ 695 7 Extra fil…" at bounding box center [198, 421] width 209 height 102
click at [237, 392] on div "Archie Cashmere Turtleneck Sweater ( 56 items) Color: Natural $ 695" at bounding box center [231, 410] width 113 height 65
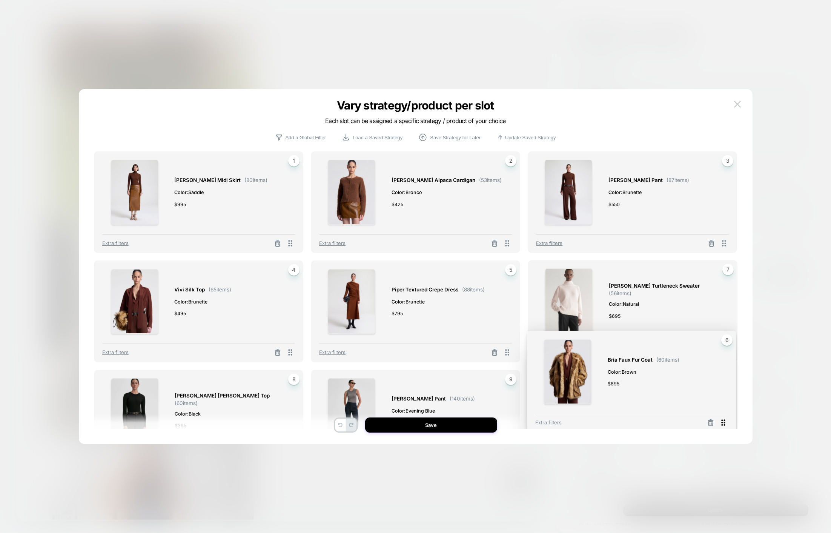
drag, startPoint x: 724, startPoint y: 355, endPoint x: 723, endPoint y: 425, distance: 69.8
click at [723, 425] on icon at bounding box center [723, 422] width 9 height 9
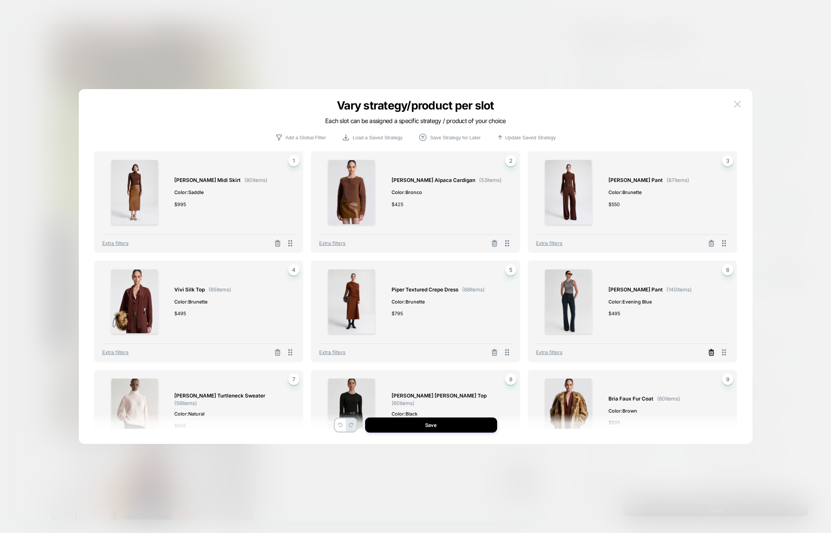
click at [713, 355] on icon at bounding box center [712, 353] width 8 height 8
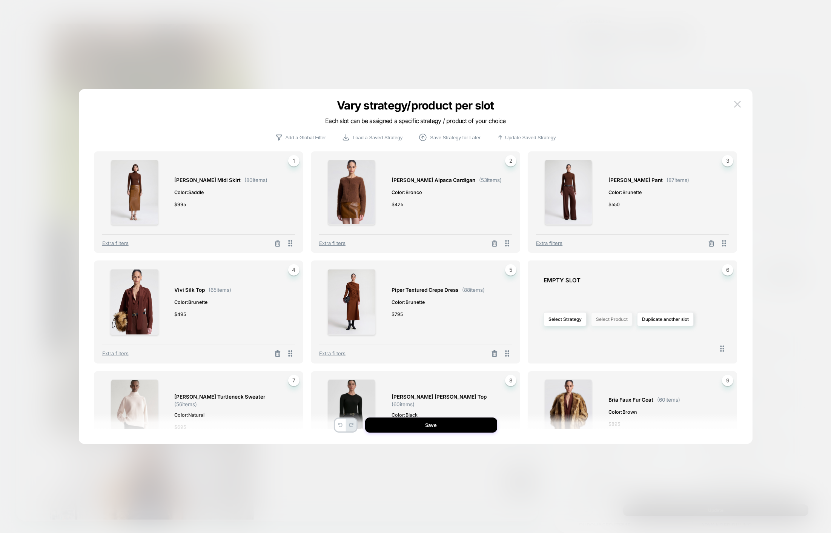
click at [626, 320] on button "Select Product" at bounding box center [612, 319] width 42 height 14
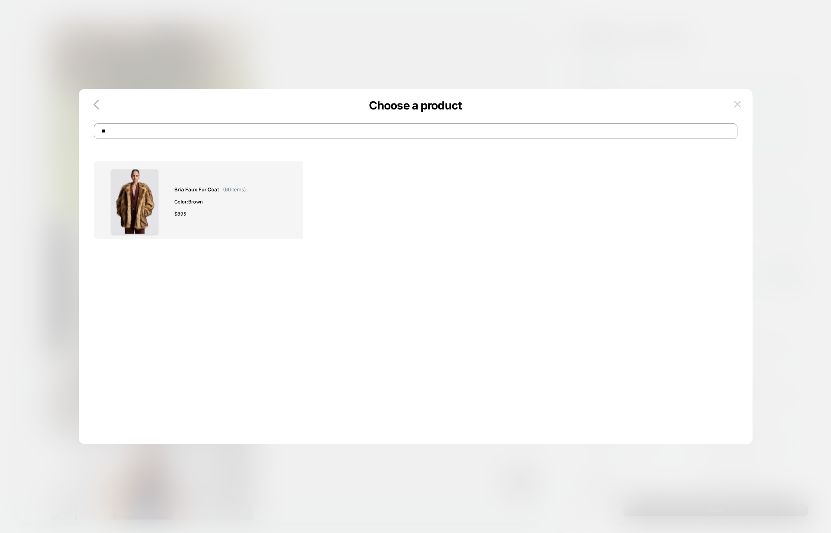
type input "*"
type input "****"
click at [251, 217] on div "$ 495" at bounding box center [231, 217] width 113 height 8
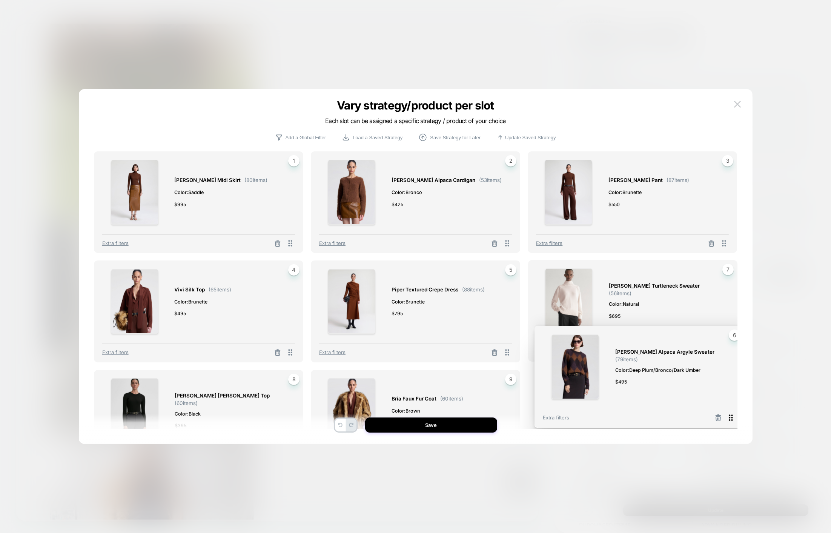
drag, startPoint x: 726, startPoint y: 354, endPoint x: 733, endPoint y: 419, distance: 64.9
click at [733, 419] on icon at bounding box center [731, 417] width 9 height 9
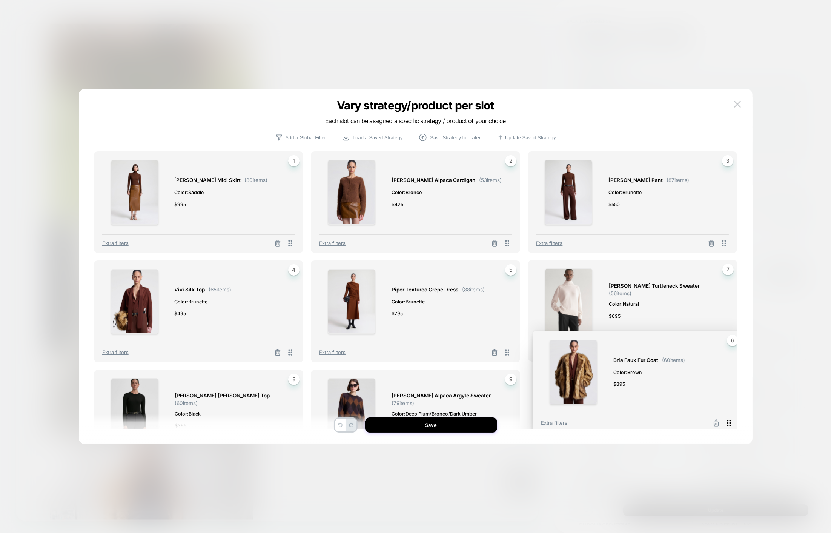
drag, startPoint x: 726, startPoint y: 354, endPoint x: 731, endPoint y: 425, distance: 70.4
click at [731, 425] on icon at bounding box center [729, 422] width 9 height 9
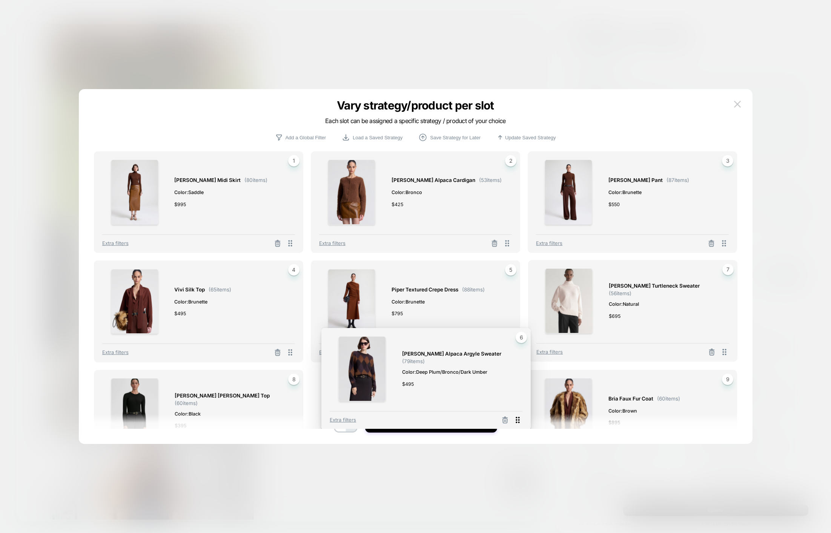
drag, startPoint x: 726, startPoint y: 354, endPoint x: 520, endPoint y: 422, distance: 217.2
click at [520, 422] on icon at bounding box center [517, 419] width 9 height 9
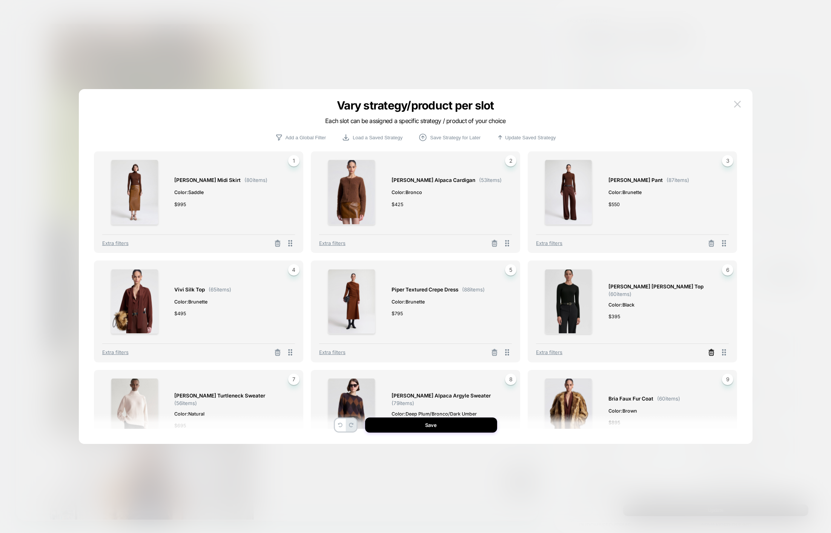
click at [710, 356] on icon at bounding box center [712, 353] width 8 height 8
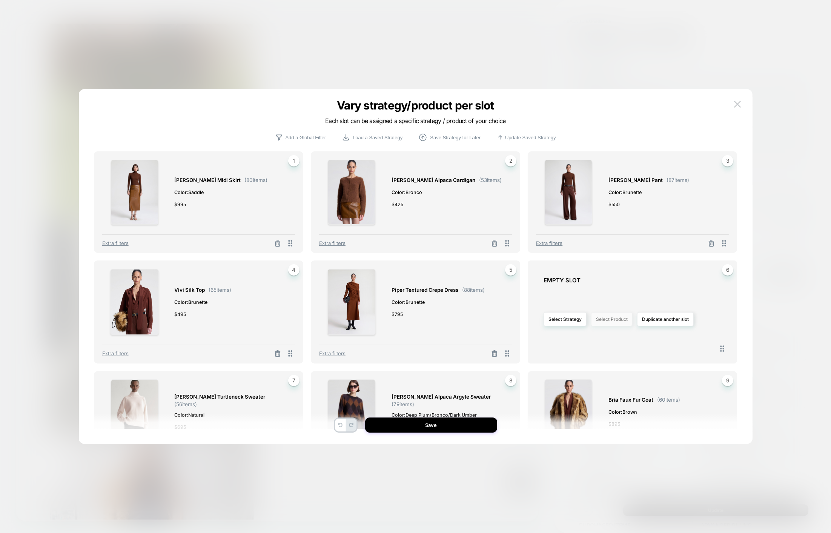
click at [604, 321] on button "Select Product" at bounding box center [612, 319] width 42 height 14
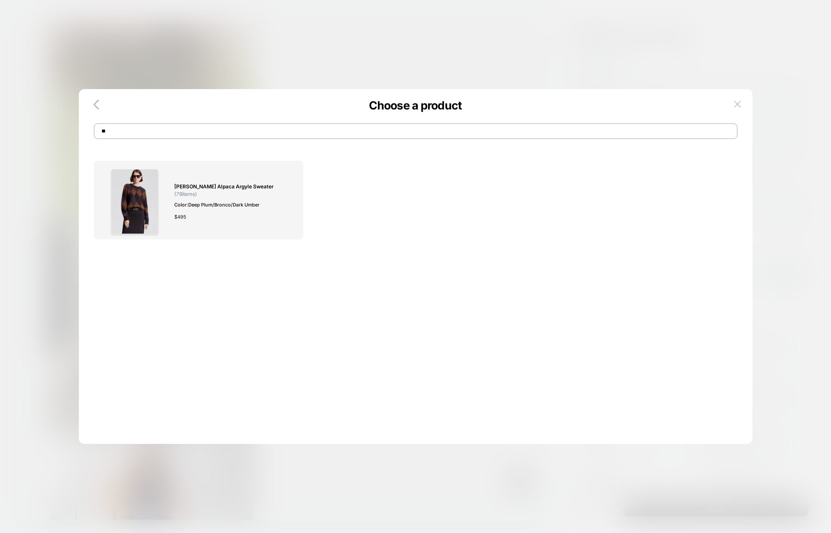
type input "*"
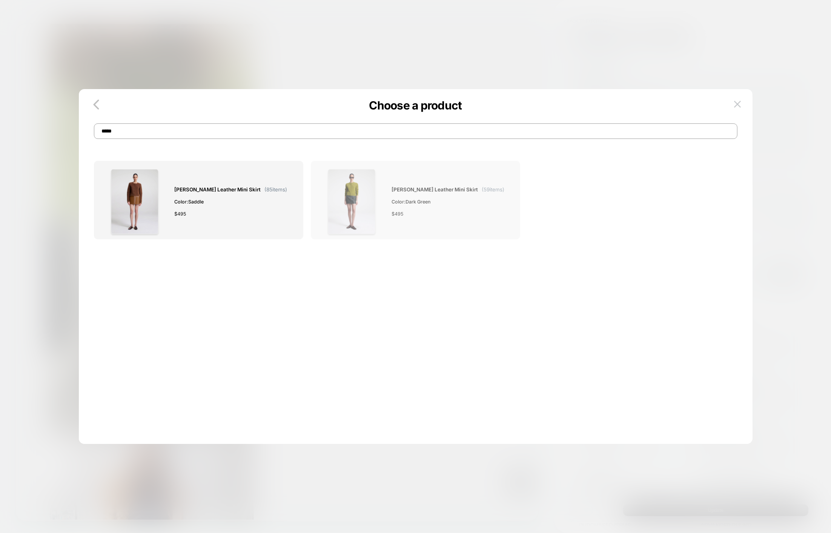
type input "*****"
click at [371, 216] on img at bounding box center [352, 201] width 48 height 65
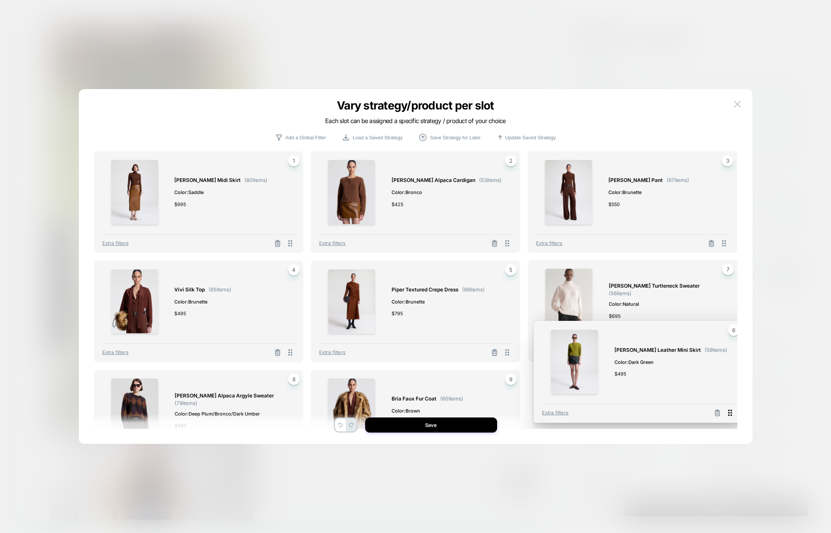
drag, startPoint x: 727, startPoint y: 354, endPoint x: 733, endPoint y: 414, distance: 60.7
click at [733, 414] on icon at bounding box center [730, 412] width 9 height 9
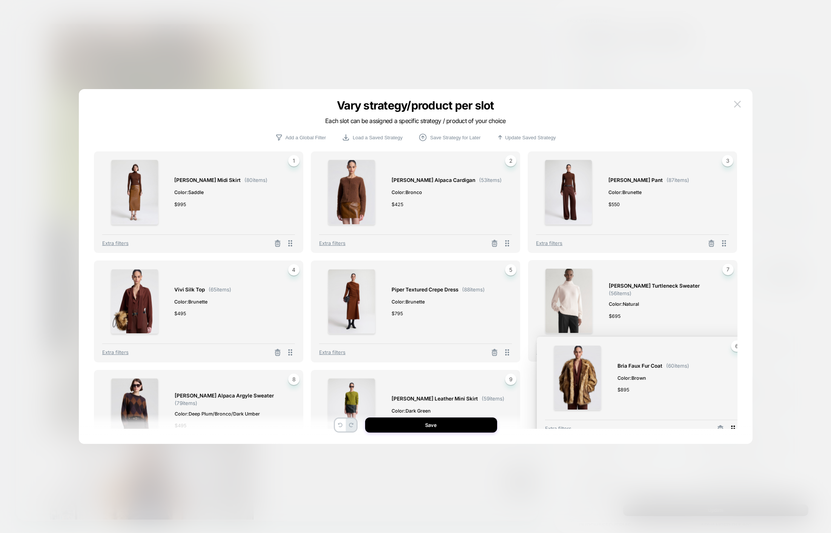
drag, startPoint x: 725, startPoint y: 352, endPoint x: 734, endPoint y: 428, distance: 76.4
click at [734, 428] on icon at bounding box center [733, 428] width 9 height 9
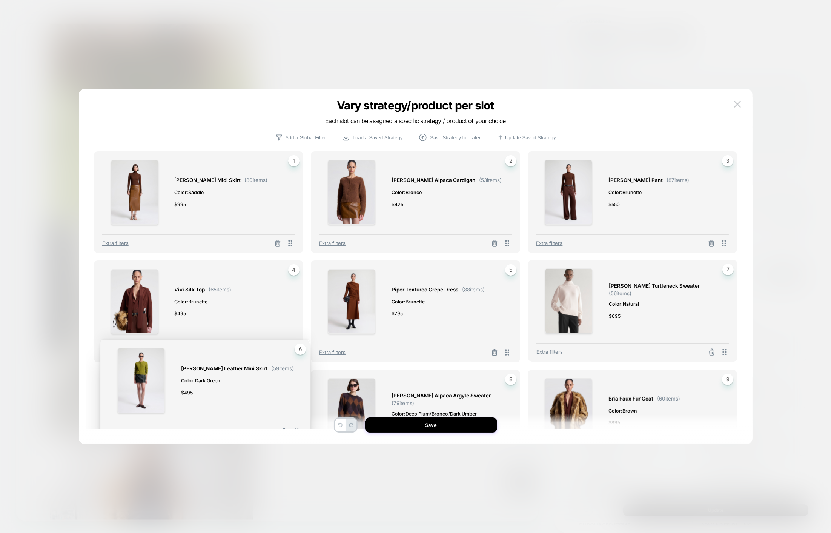
drag, startPoint x: 725, startPoint y: 351, endPoint x: 297, endPoint y: 431, distance: 435.3
click at [297, 431] on div "Vary strategy/product per slot Each slot can be assigned a specific strategy / …" at bounding box center [416, 270] width 674 height 347
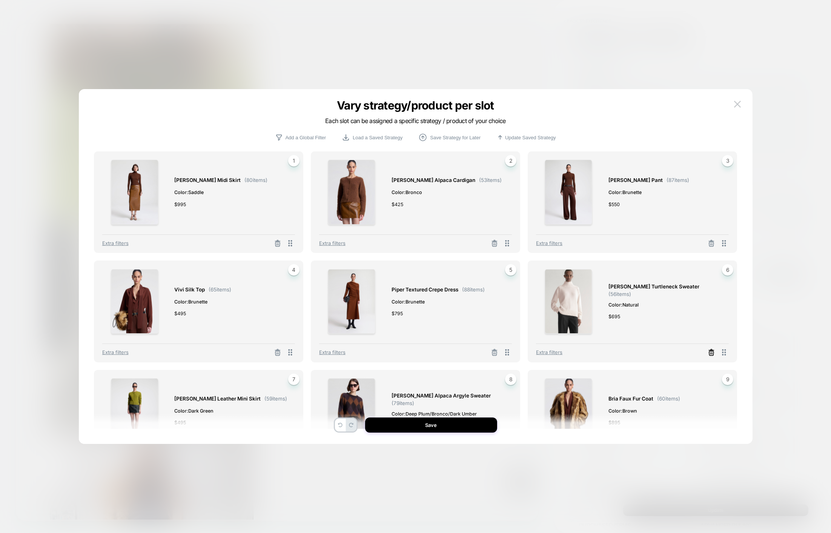
click at [710, 354] on icon at bounding box center [712, 353] width 8 height 8
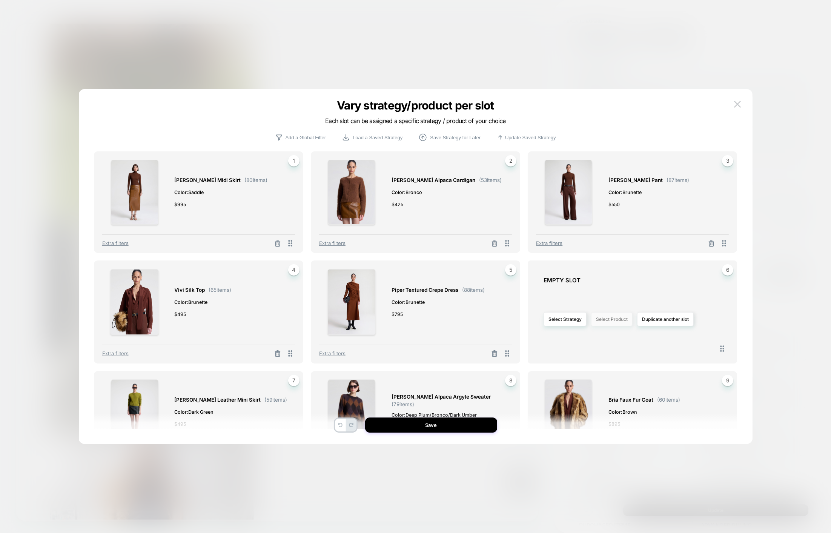
click at [607, 321] on button "Select Product" at bounding box center [612, 319] width 42 height 14
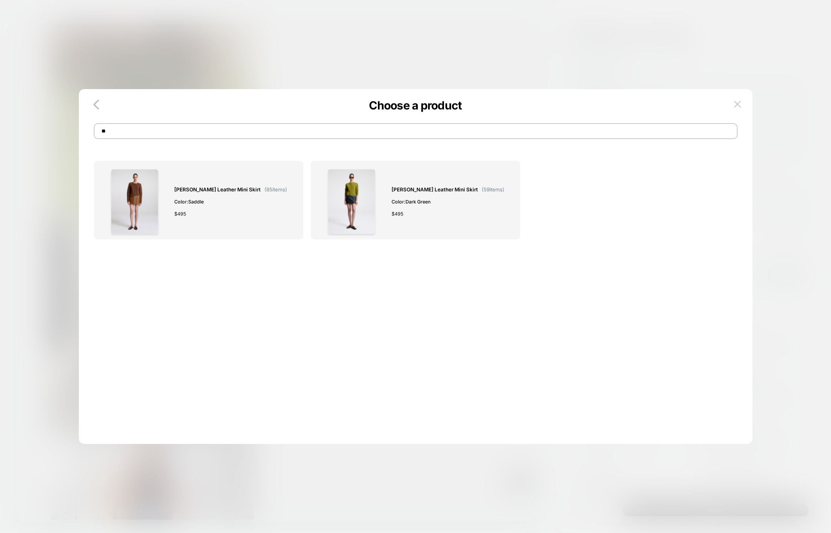
type input "*"
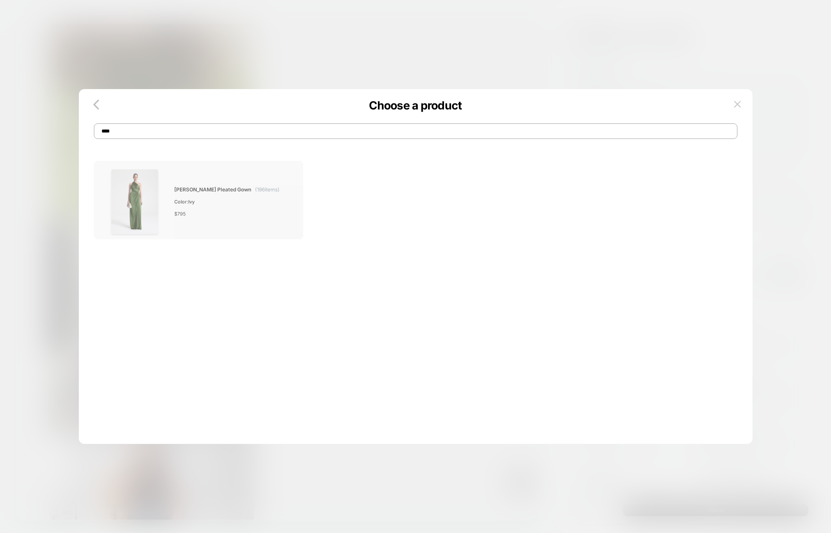
type input "****"
click at [222, 201] on span "Color: Ivy" at bounding box center [227, 202] width 105 height 8
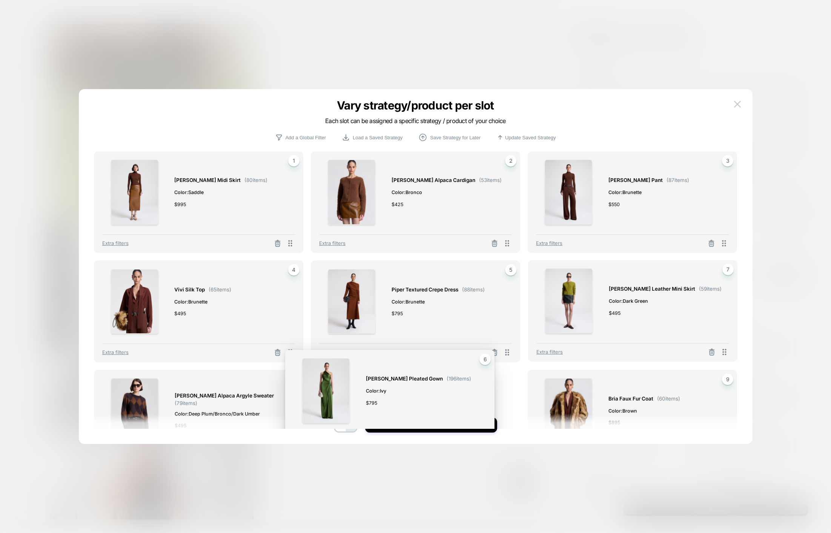
drag, startPoint x: 728, startPoint y: 355, endPoint x: 486, endPoint y: 445, distance: 257.9
click at [568, 445] on div "Vary strategy/product per slot Each slot can be assigned a specific strategy / …" at bounding box center [689, 462] width 243 height 293
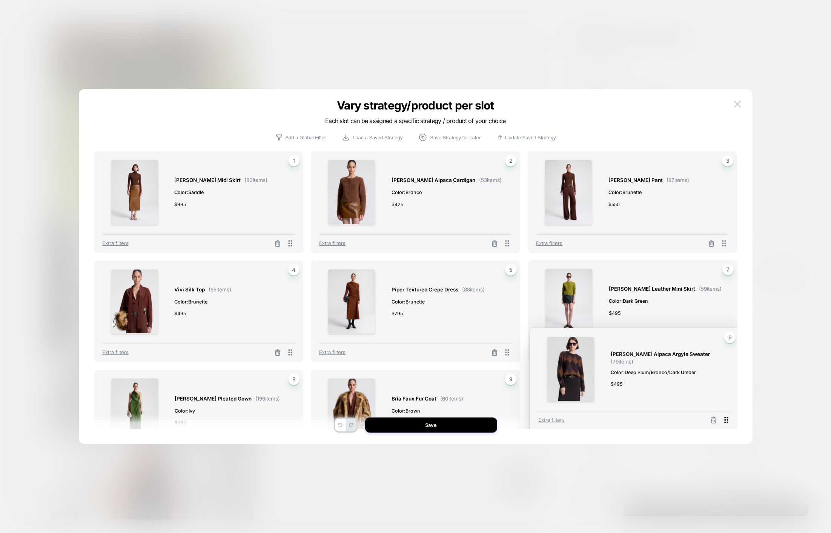
drag, startPoint x: 723, startPoint y: 354, endPoint x: 725, endPoint y: 422, distance: 67.6
click at [725, 422] on icon at bounding box center [726, 419] width 9 height 9
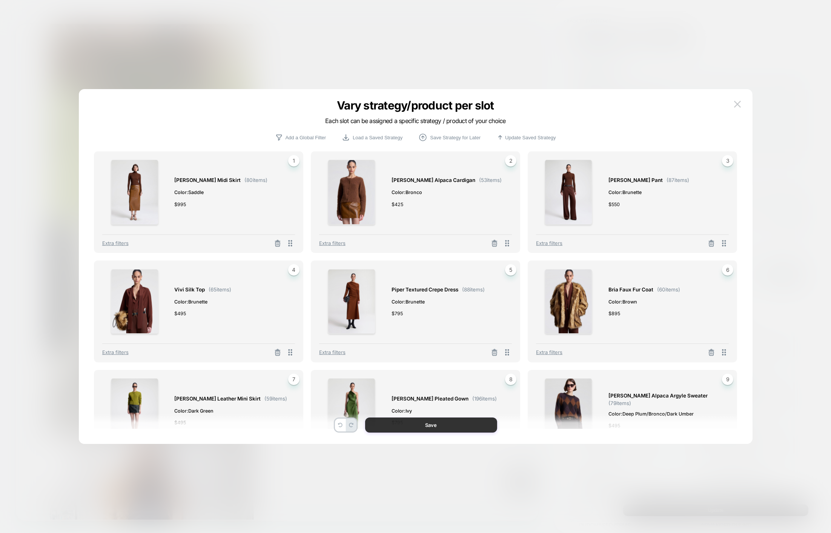
click at [465, 424] on button "Save" at bounding box center [431, 424] width 132 height 15
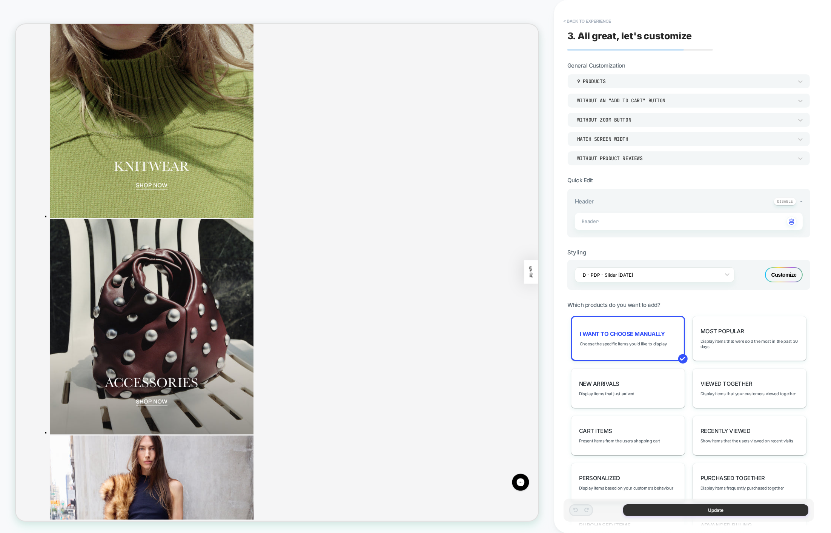
click at [694, 508] on button "Update" at bounding box center [715, 510] width 185 height 12
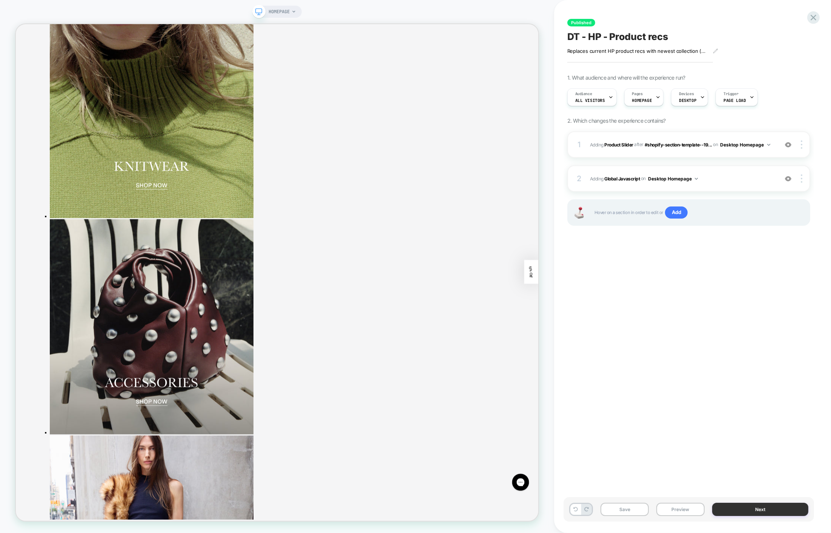
click at [719, 505] on button "Next" at bounding box center [761, 509] width 96 height 13
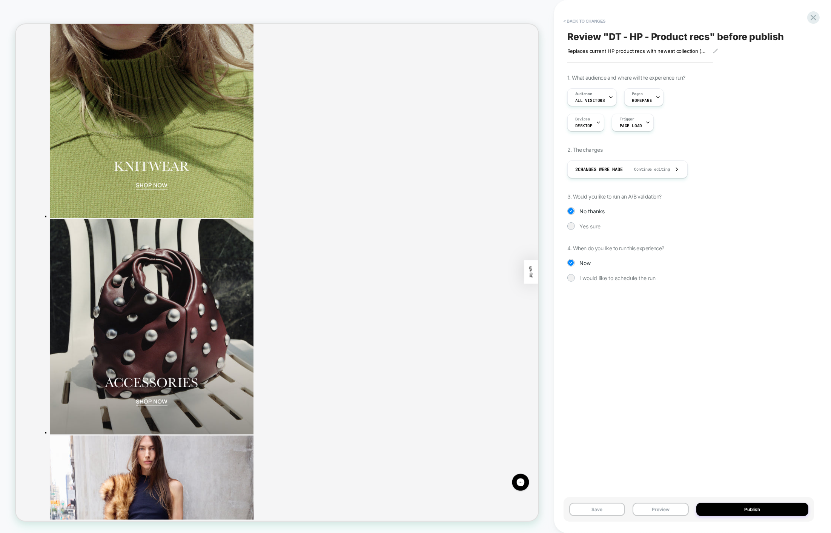
click at [719, 505] on button "Publish" at bounding box center [753, 509] width 112 height 13
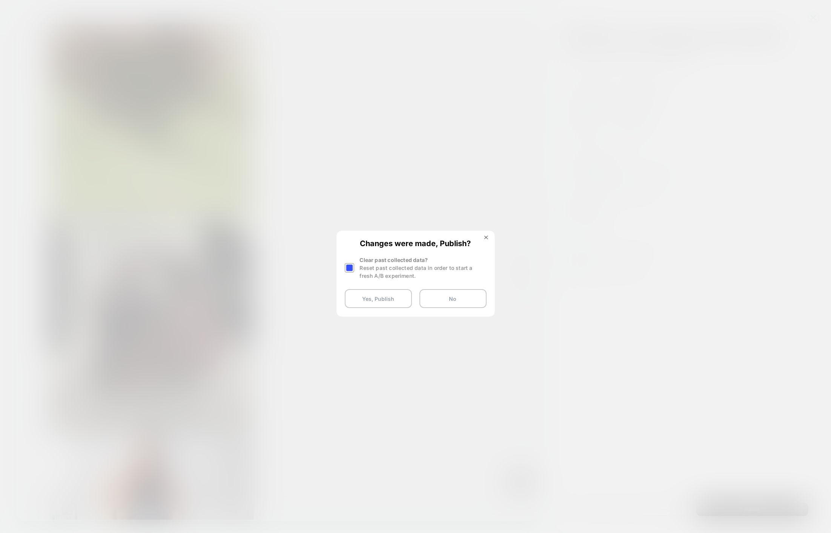
click at [352, 267] on div at bounding box center [349, 267] width 9 height 9
click at [363, 299] on button "Yes, Publish" at bounding box center [378, 298] width 67 height 19
